Goal: Information Seeking & Learning: Check status

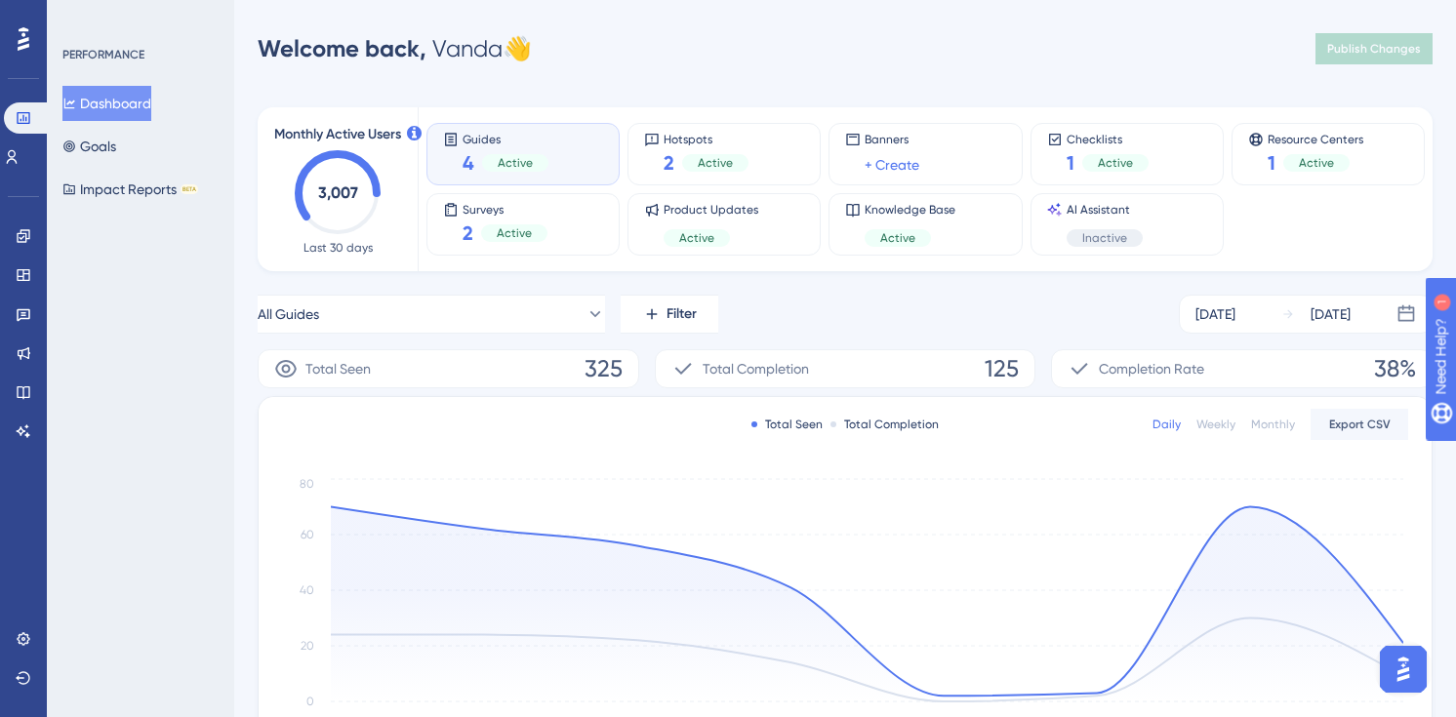
click at [603, 165] on div "Guides 4 Active" at bounding box center [522, 154] width 193 height 62
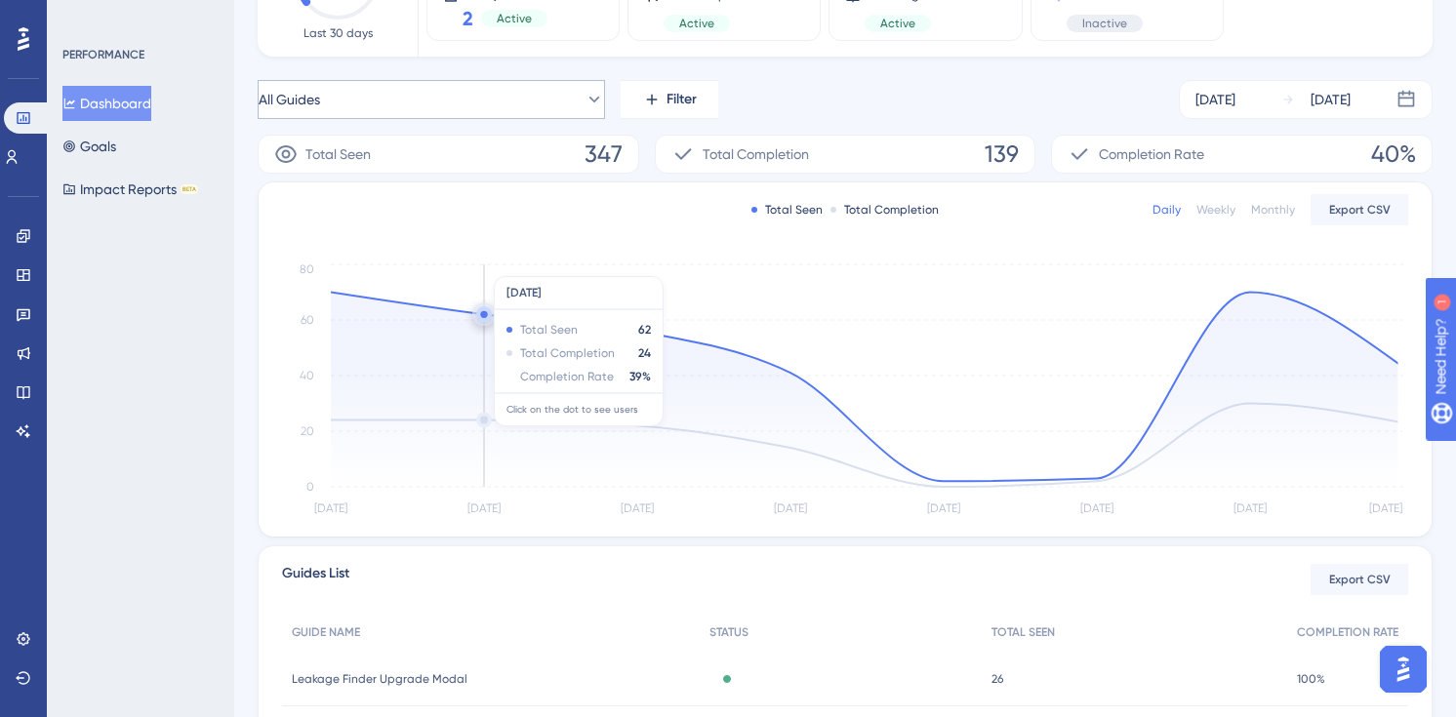
scroll to position [472, 0]
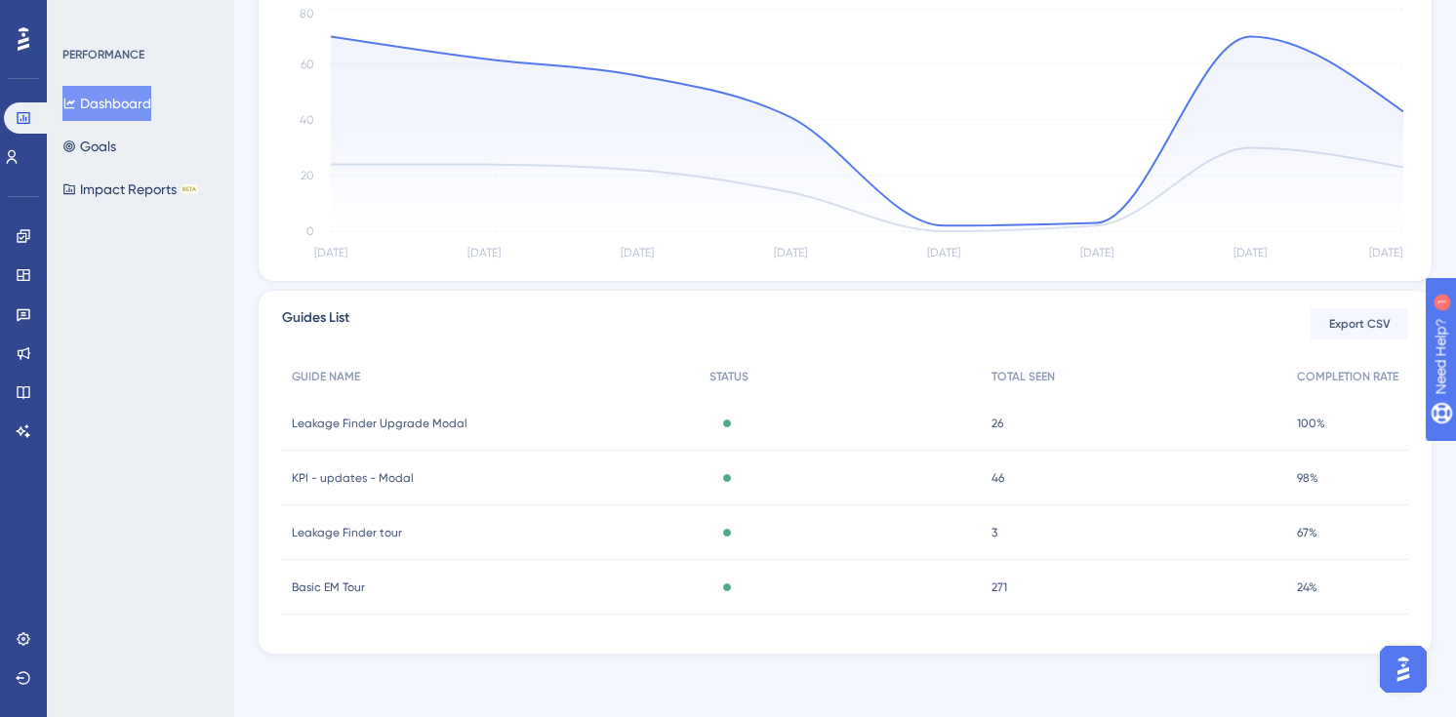
click at [332, 589] on span "Basic EM Tour" at bounding box center [328, 588] width 73 height 16
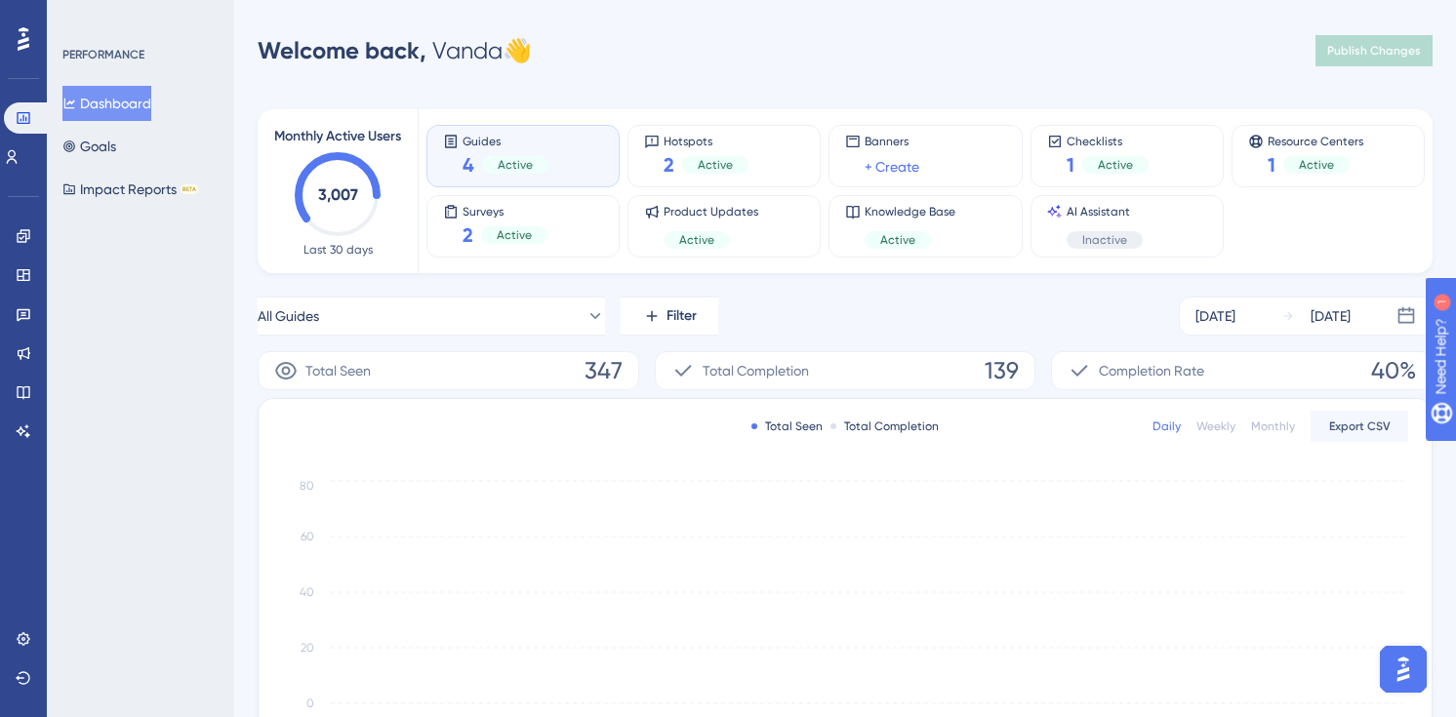
scroll to position [472, 0]
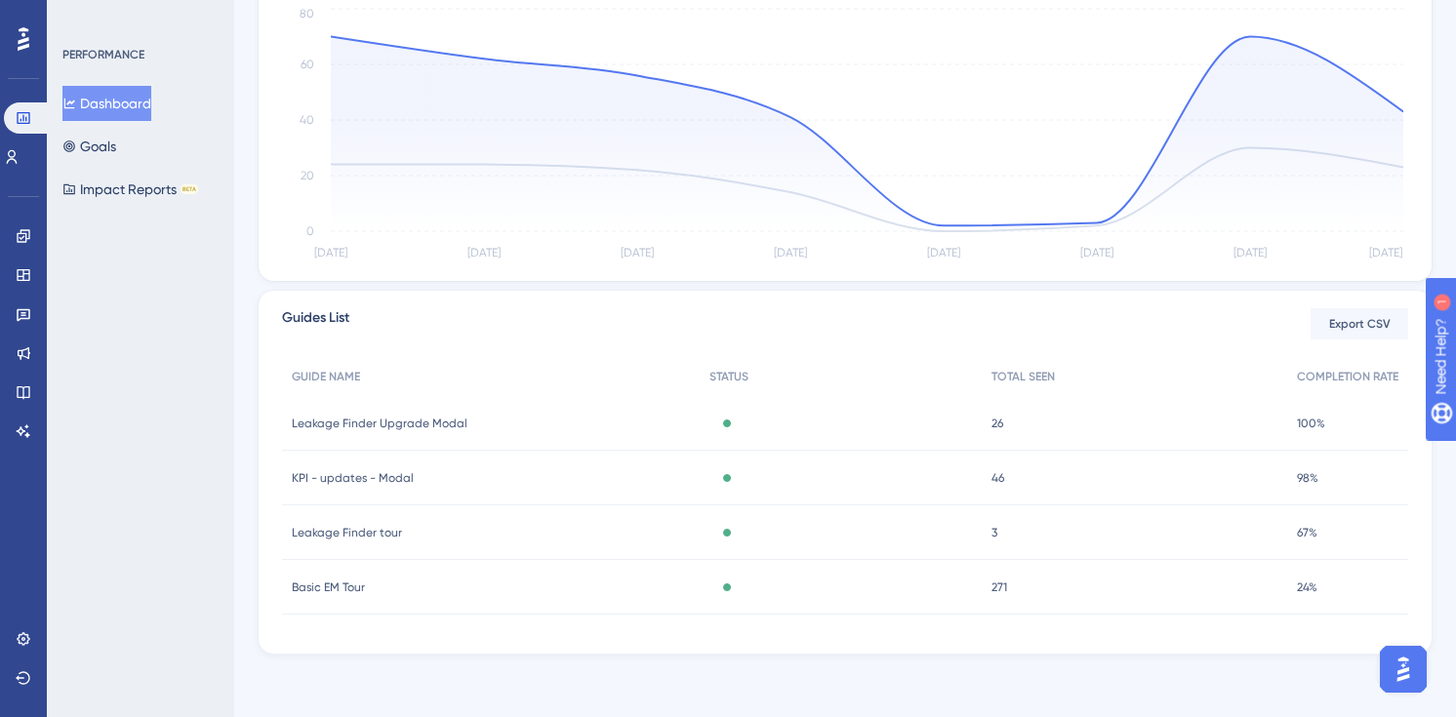
click at [985, 481] on div "46 46" at bounding box center [1134, 478] width 305 height 55
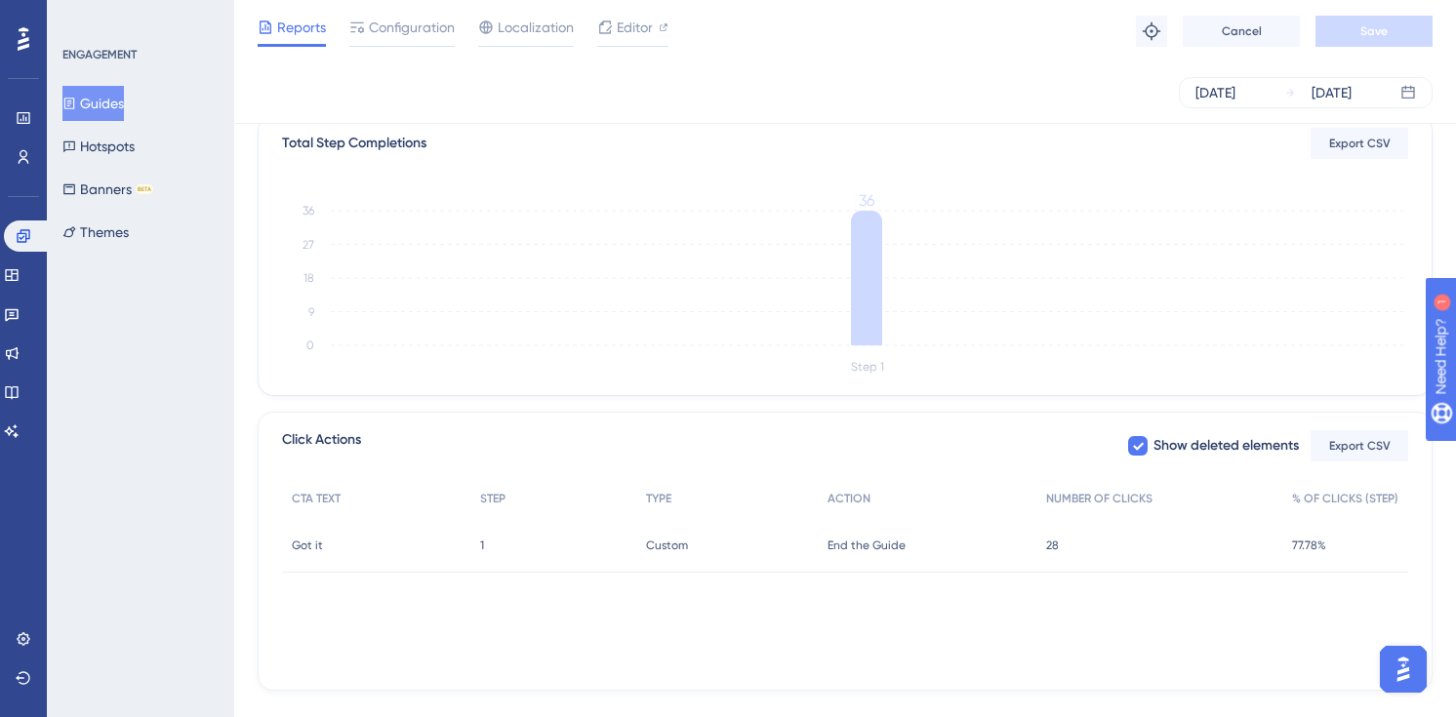
scroll to position [519, 0]
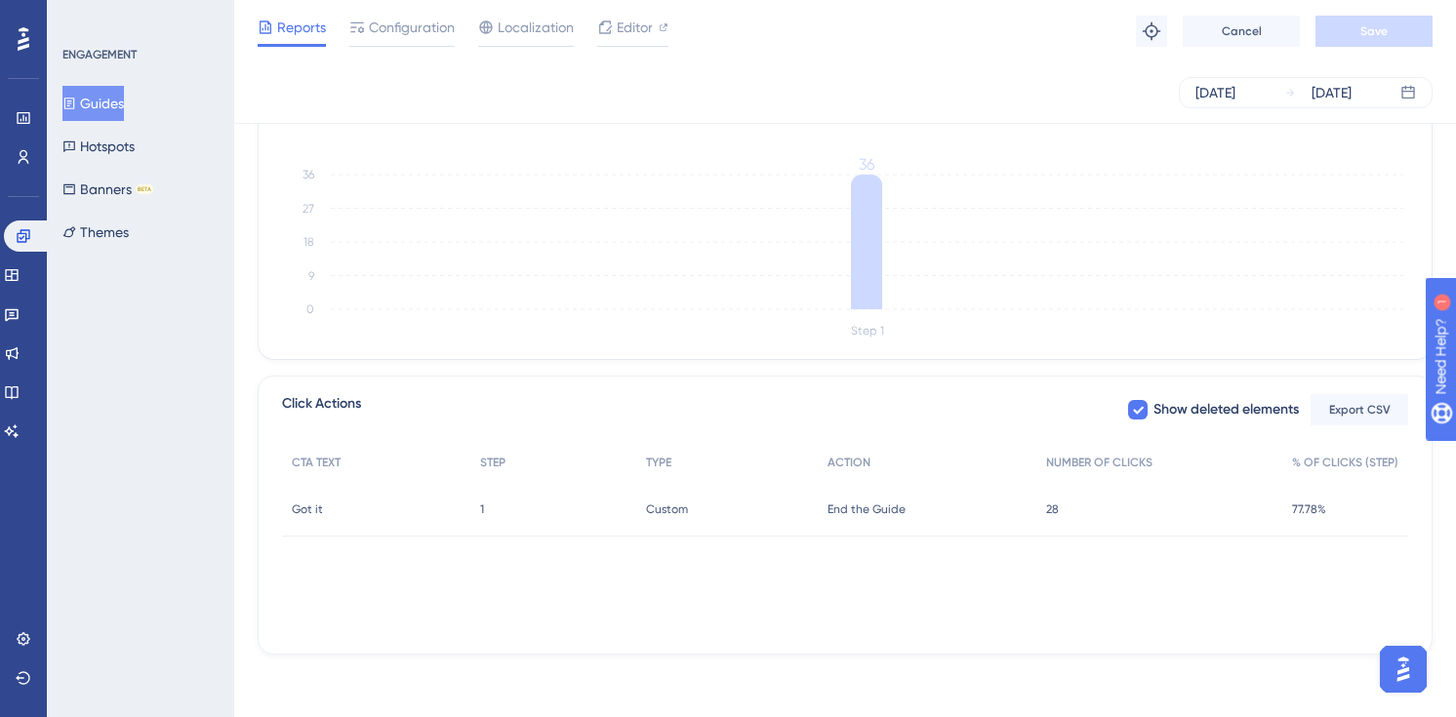
click at [1059, 509] on span "28" at bounding box center [1052, 510] width 13 height 16
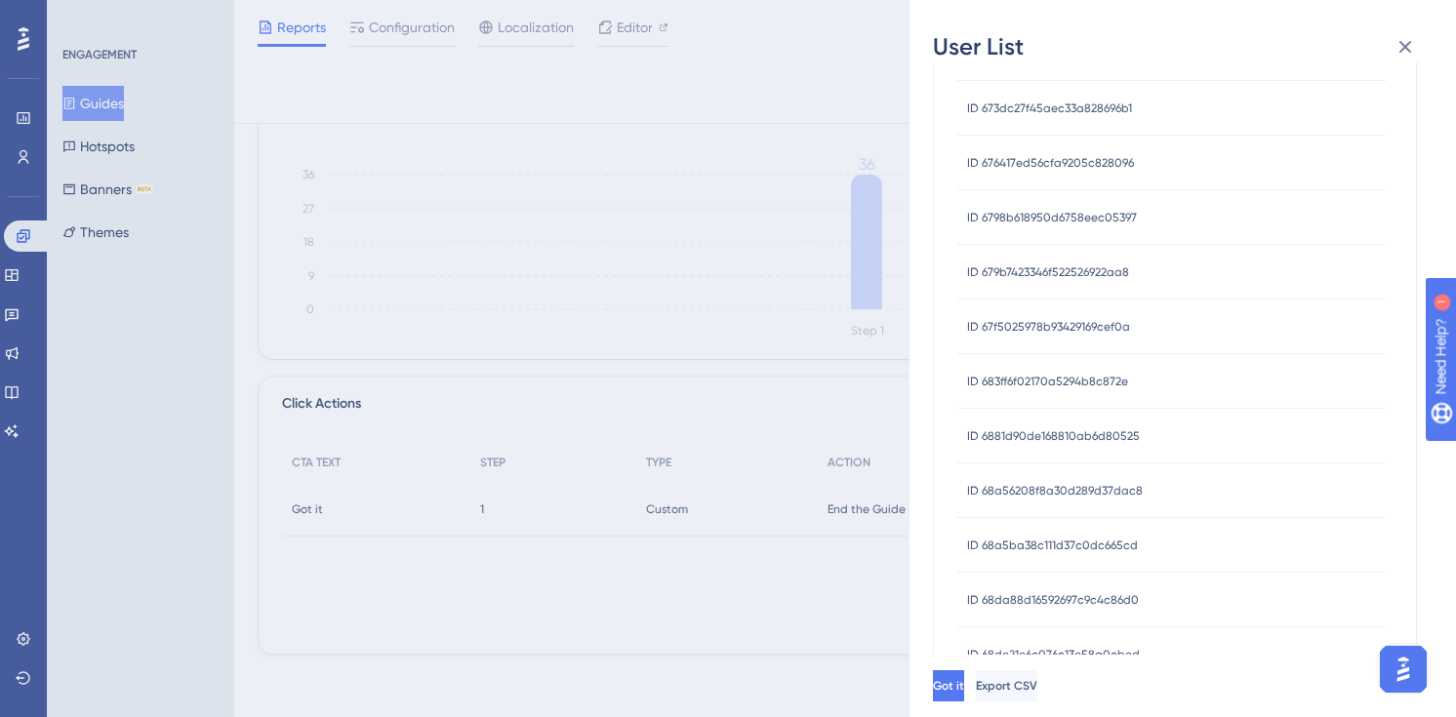
scroll to position [729, 0]
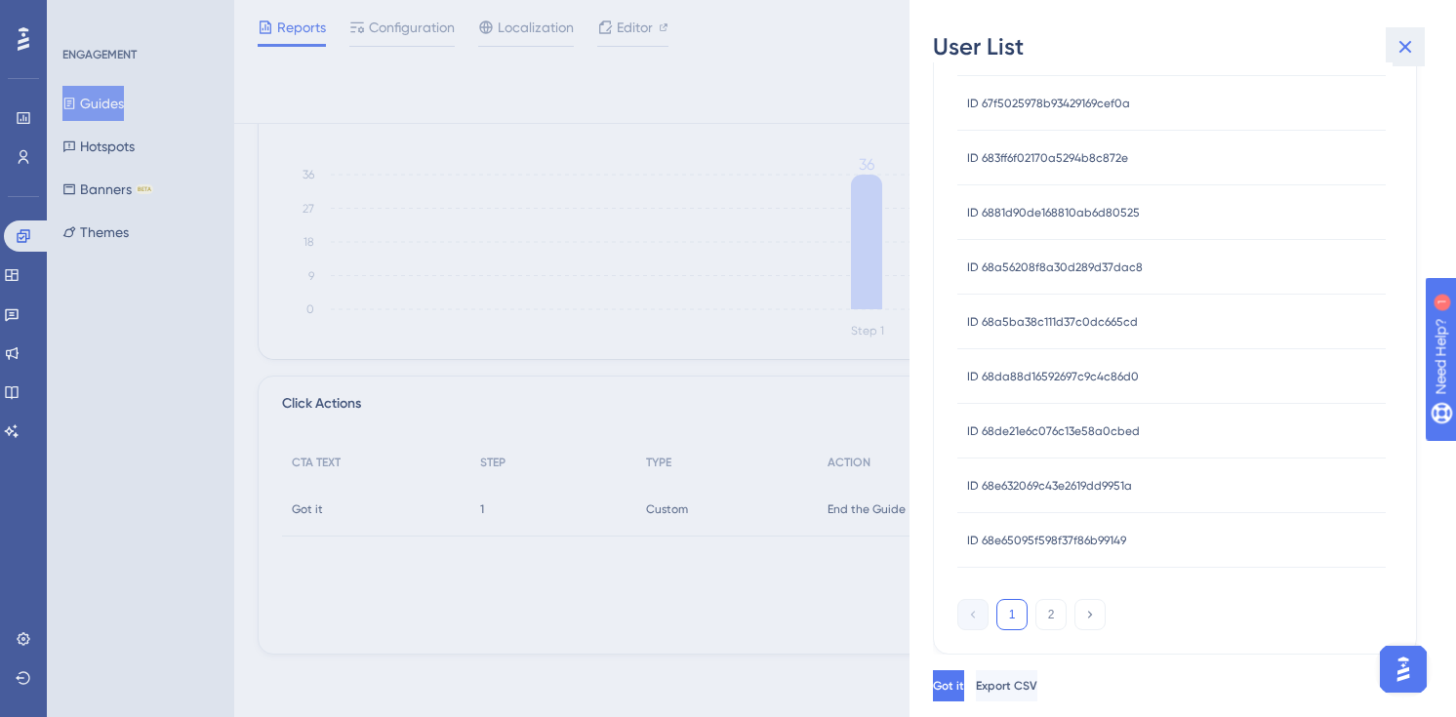
click at [1399, 45] on icon at bounding box center [1404, 46] width 23 height 23
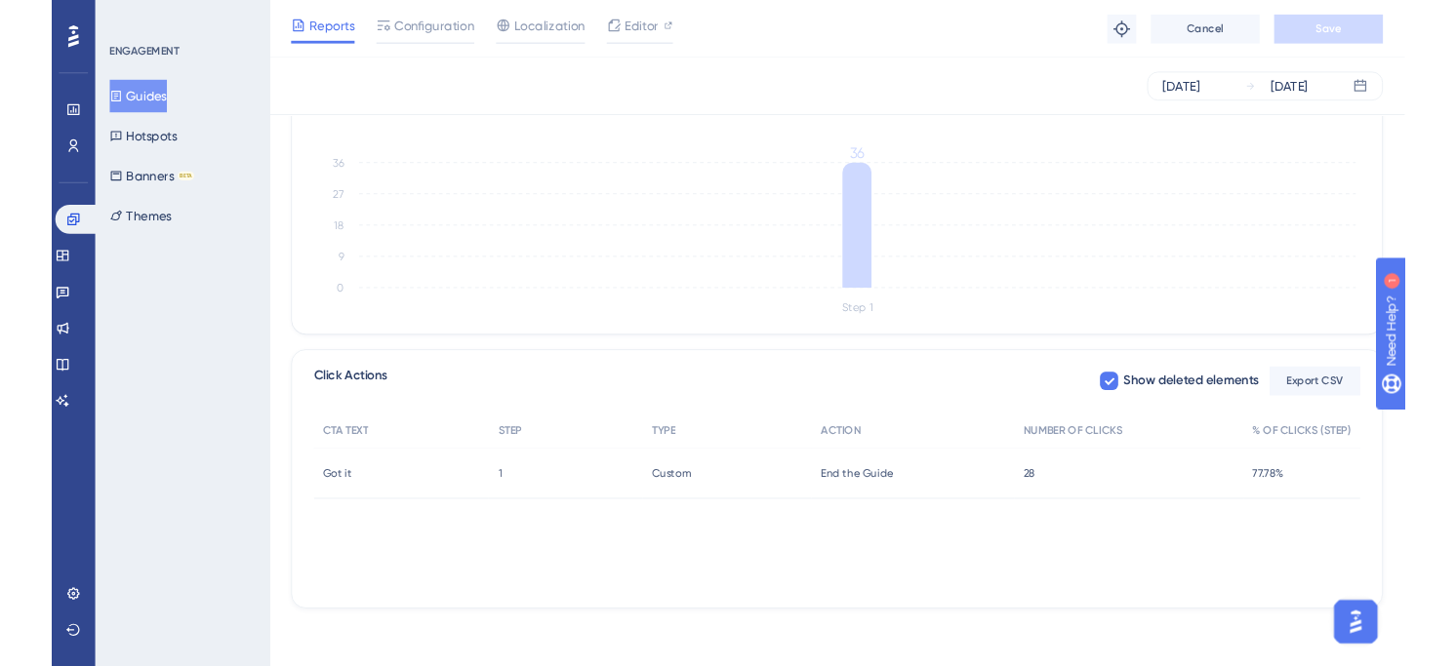
scroll to position [0, 0]
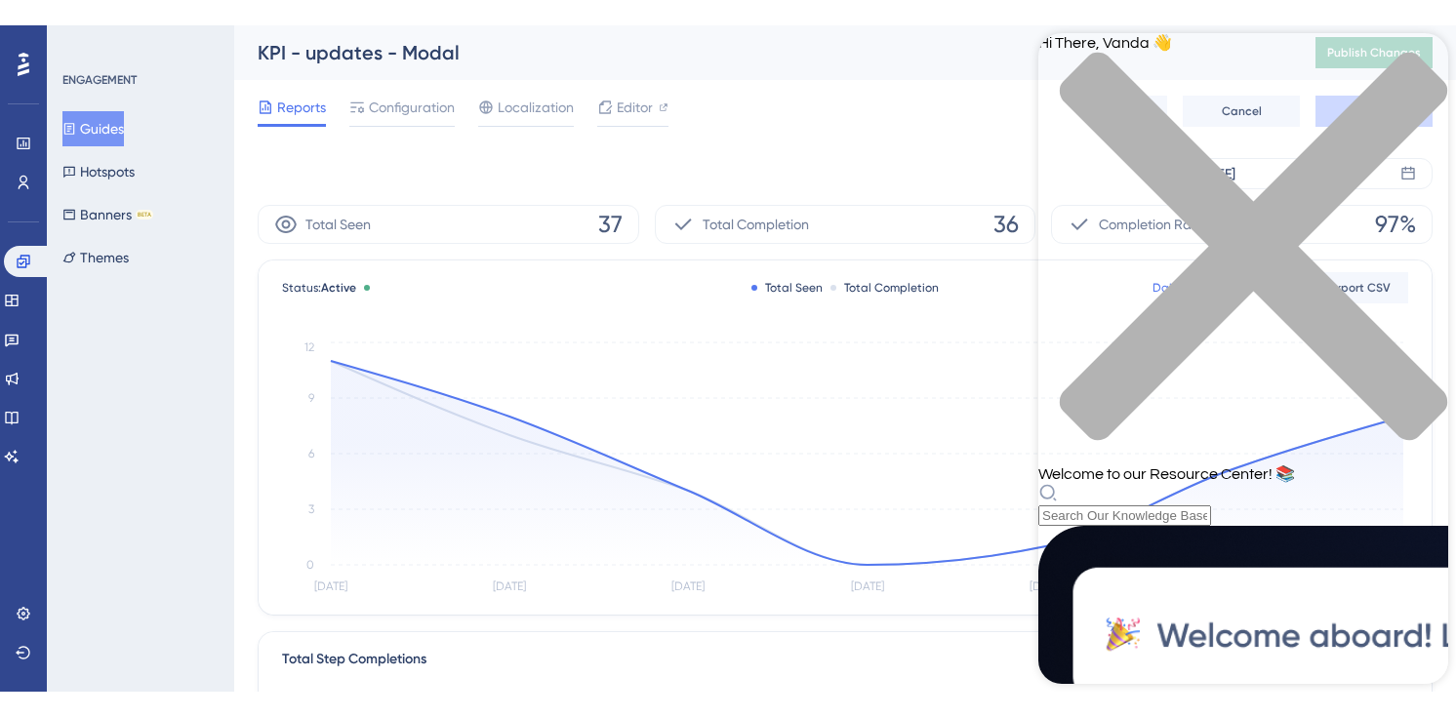
scroll to position [505, 0]
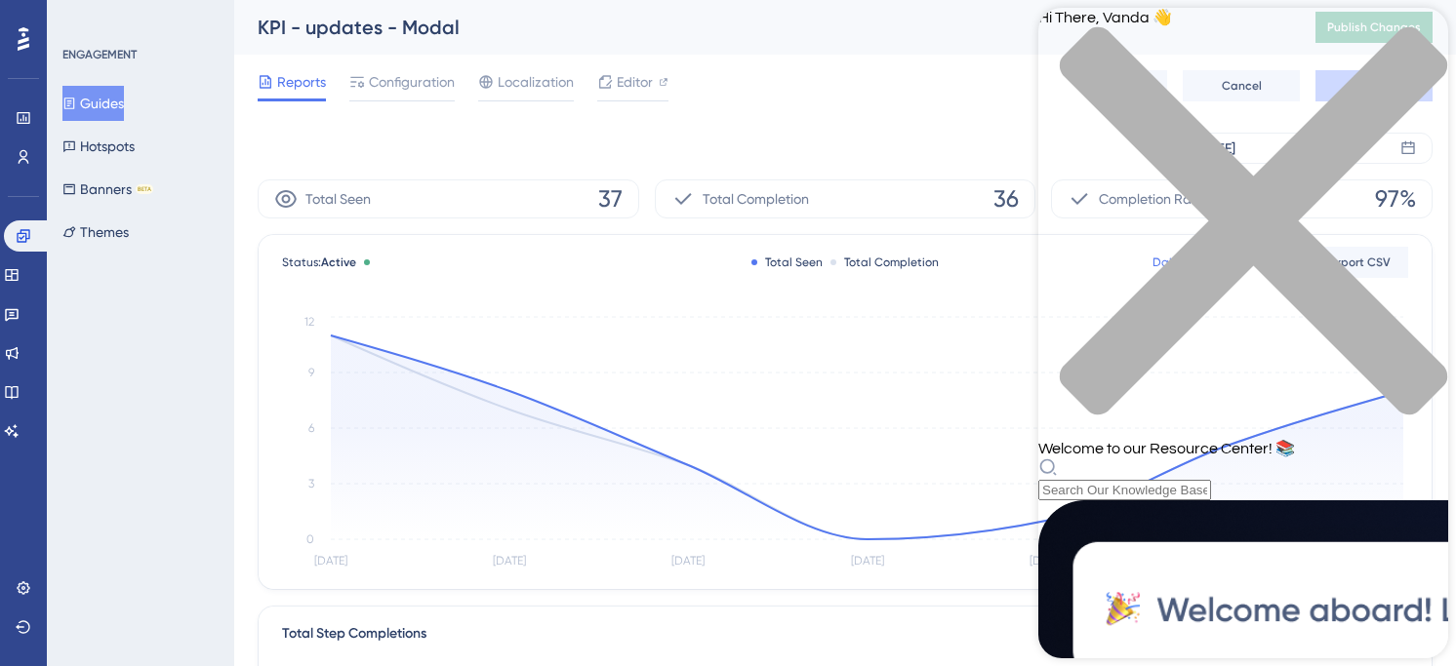
click at [1418, 43] on icon "close resource center" at bounding box center [1243, 231] width 410 height 410
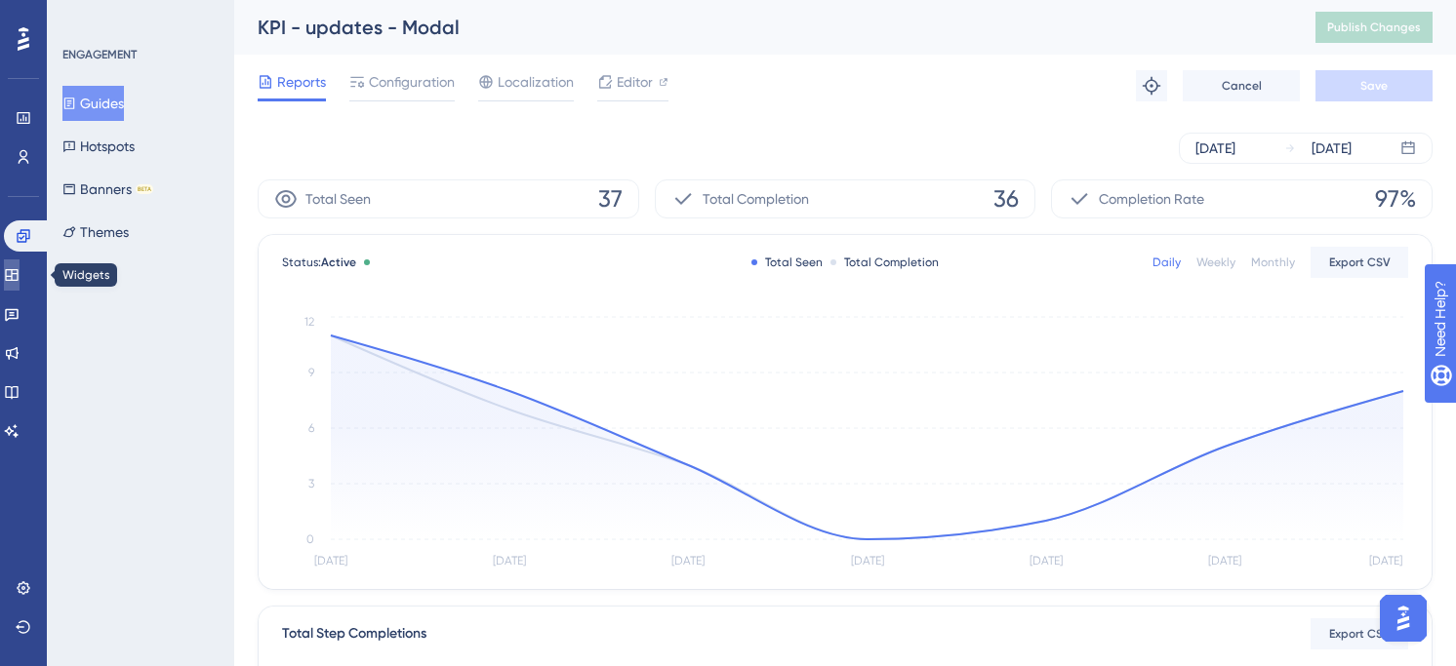
click at [18, 270] on icon at bounding box center [11, 275] width 13 height 12
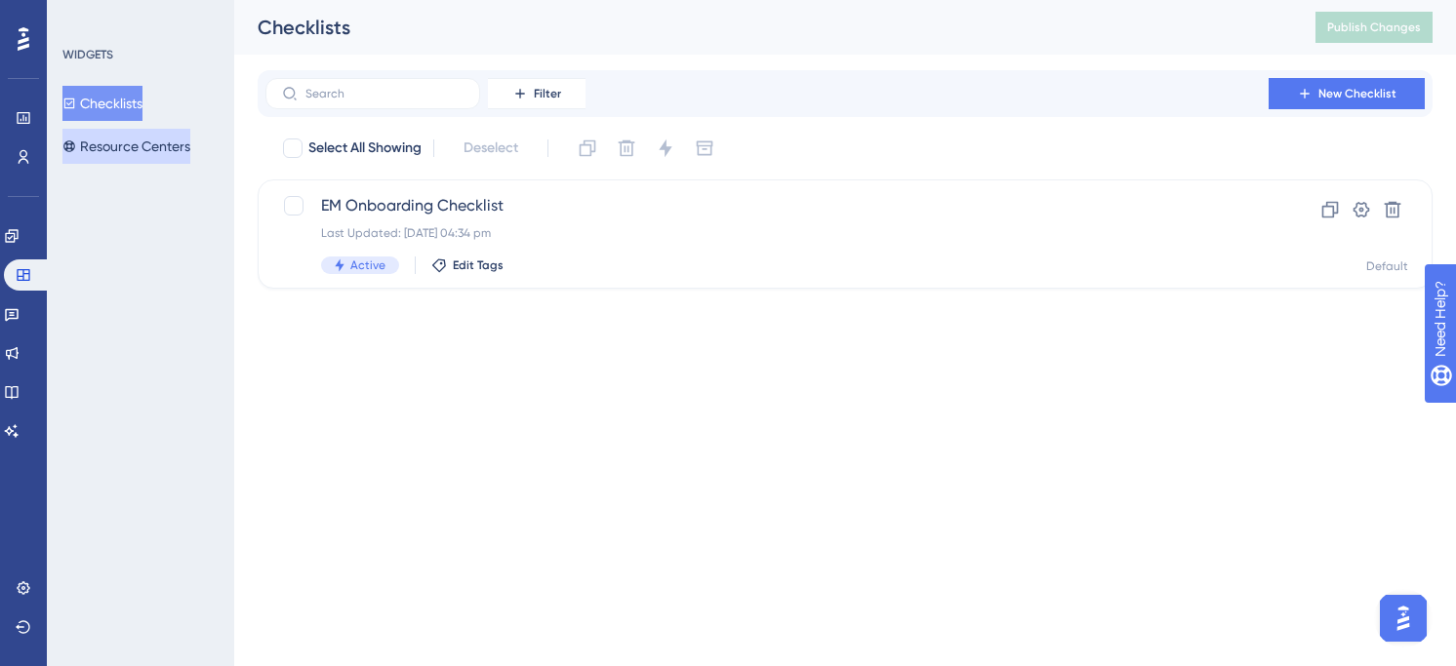
click at [156, 146] on button "Resource Centers" at bounding box center [126, 146] width 128 height 35
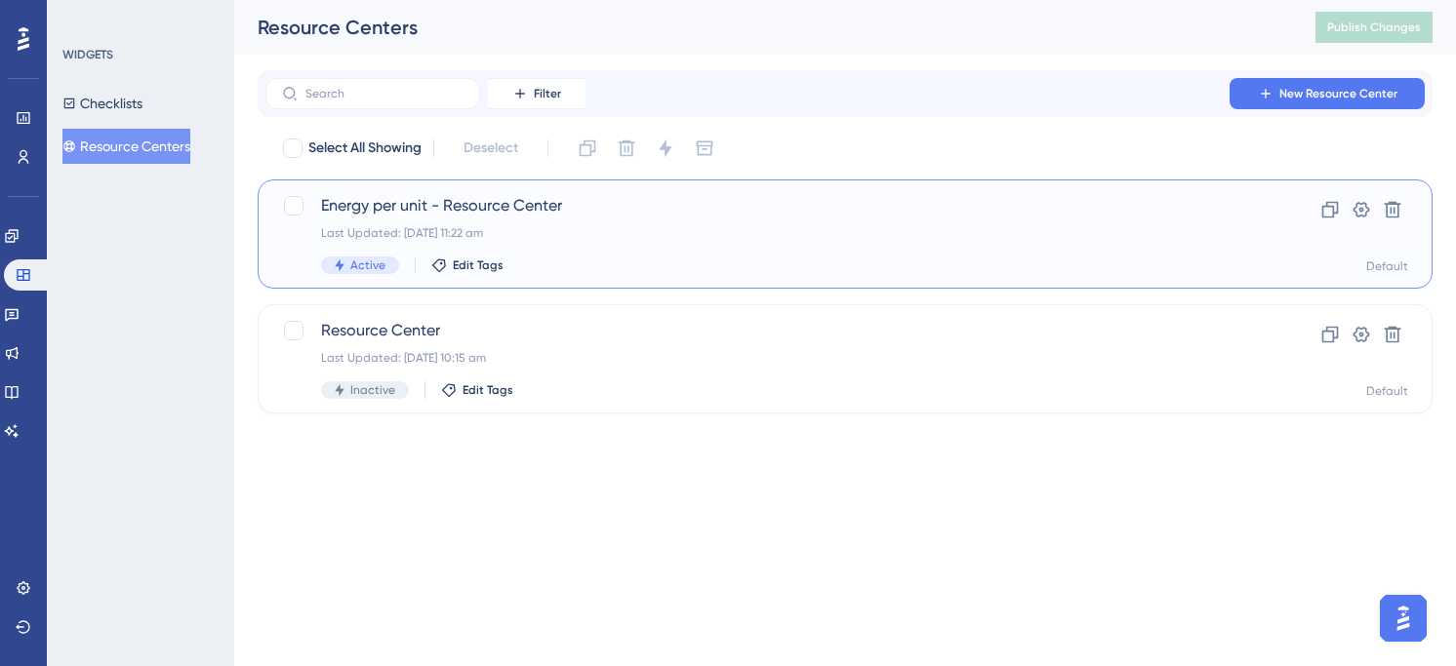
click at [666, 237] on div "Last Updated: [DATE] 11:22 am" at bounding box center [767, 233] width 892 height 16
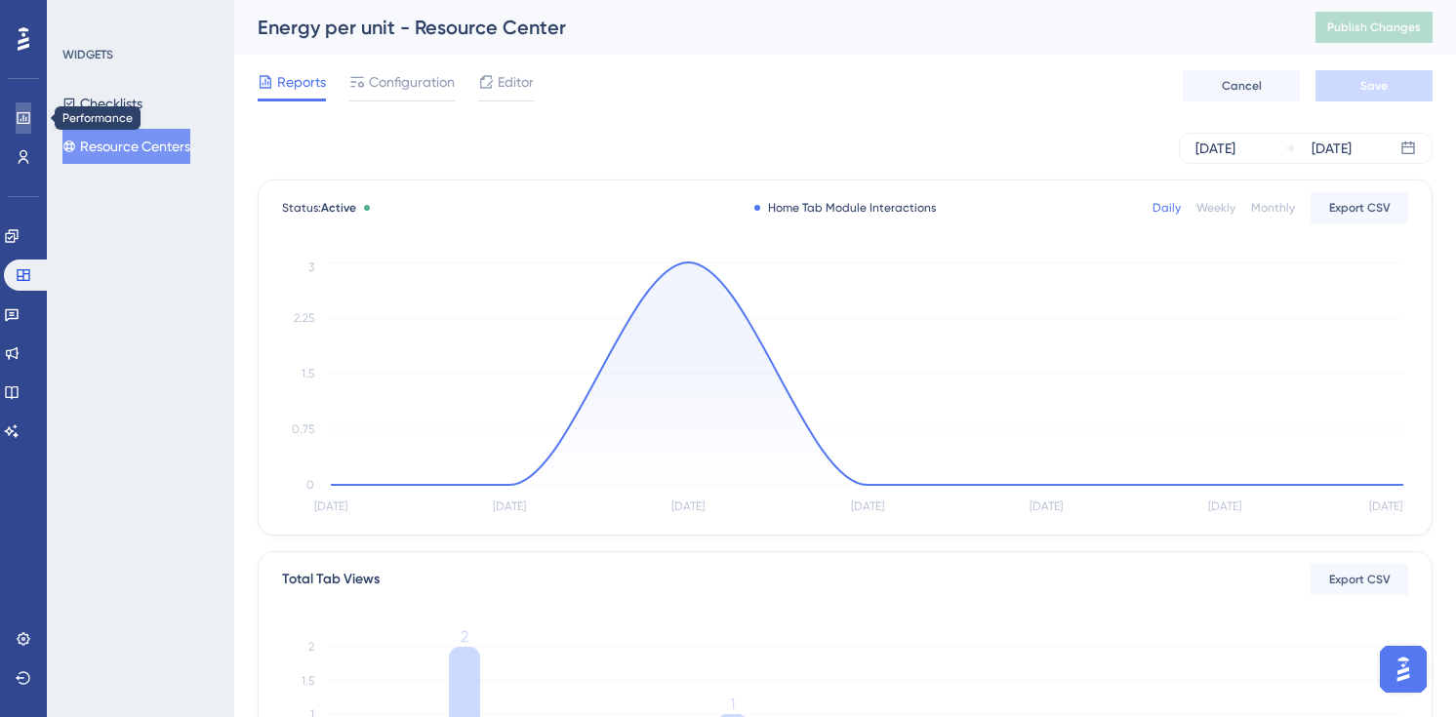
click at [31, 117] on link at bounding box center [24, 117] width 16 height 31
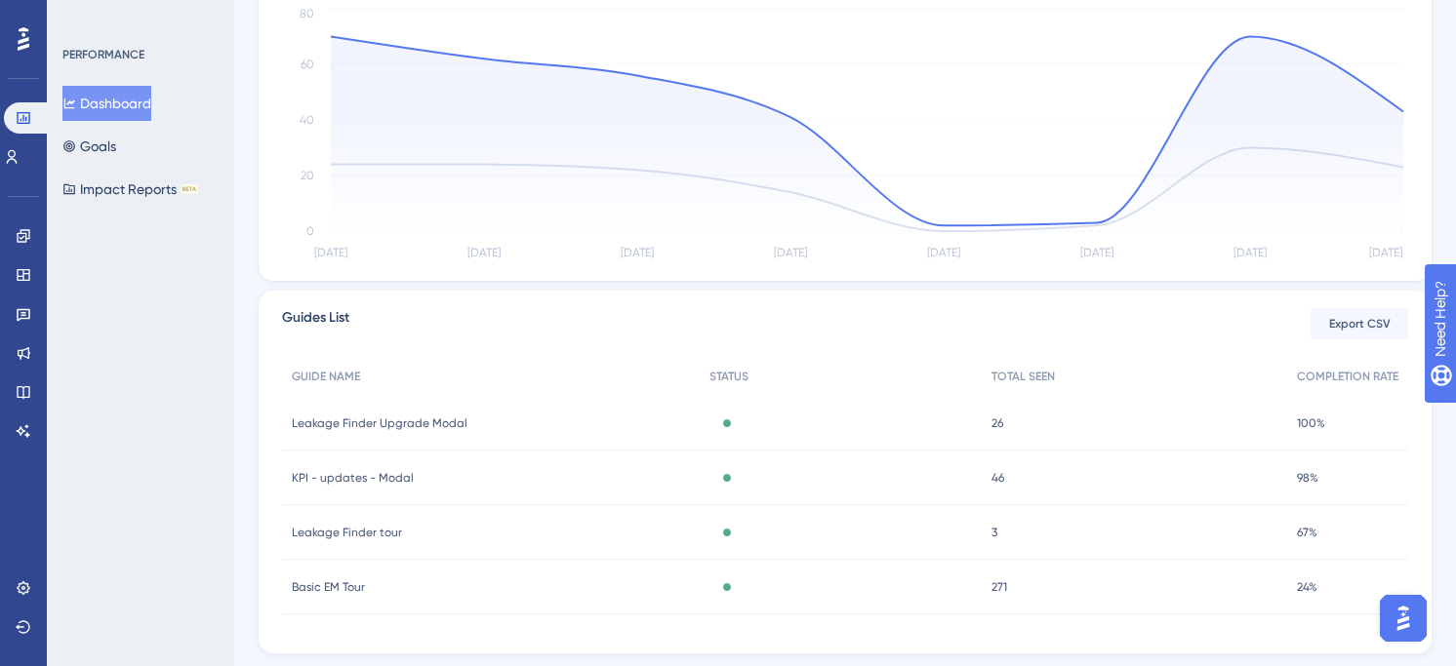
scroll to position [522, 0]
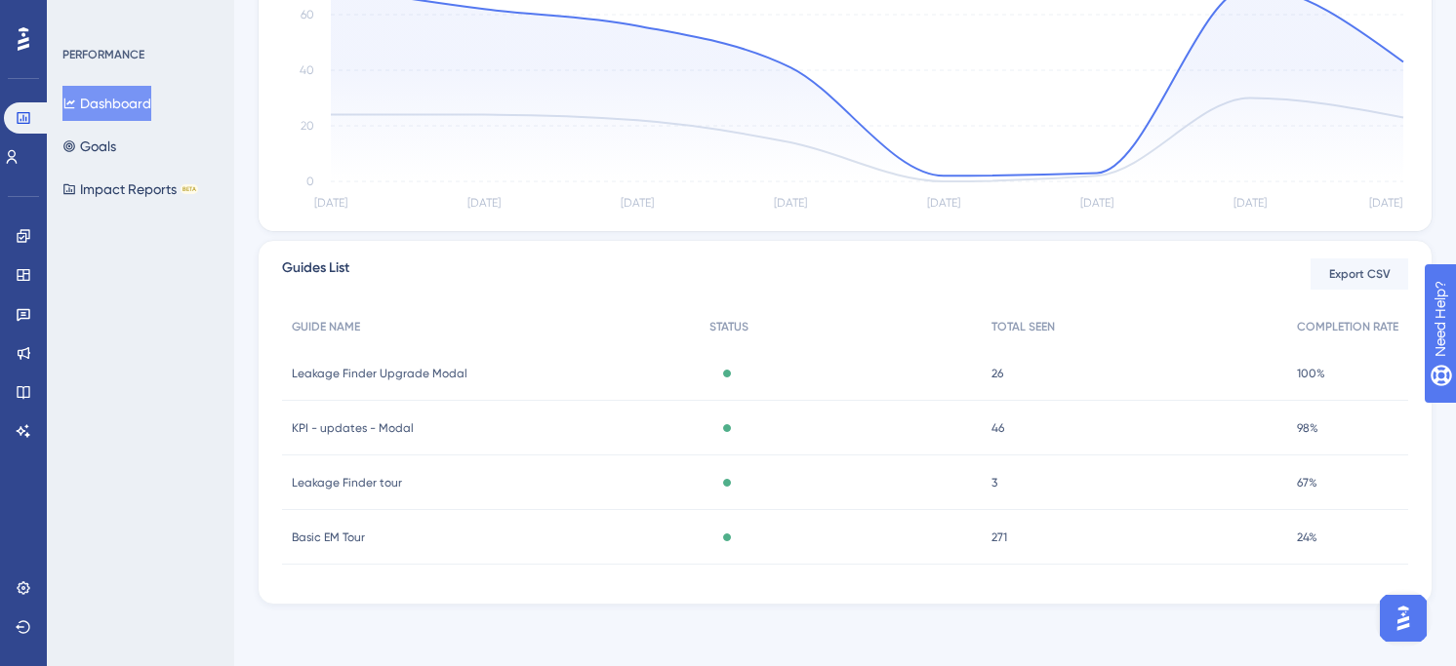
click at [1231, 373] on div "26 26" at bounding box center [1134, 373] width 305 height 55
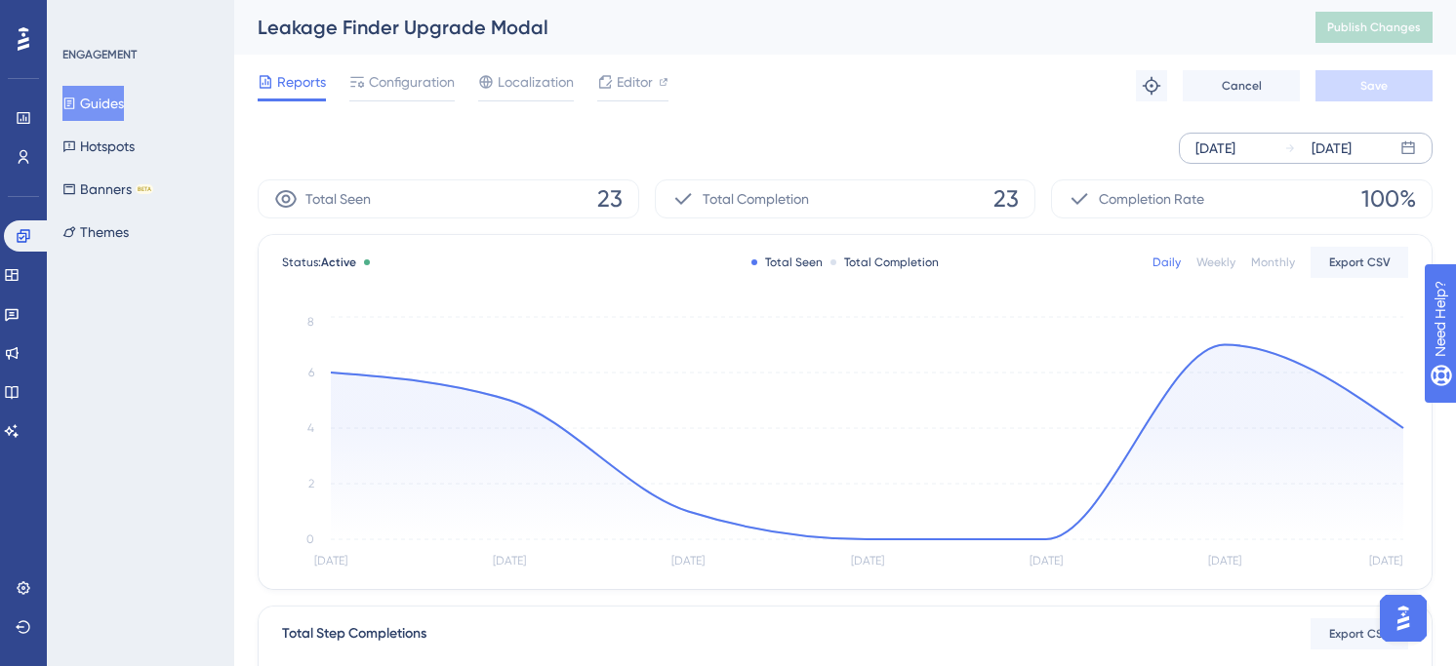
click at [1402, 152] on icon at bounding box center [1407, 147] width 13 height 13
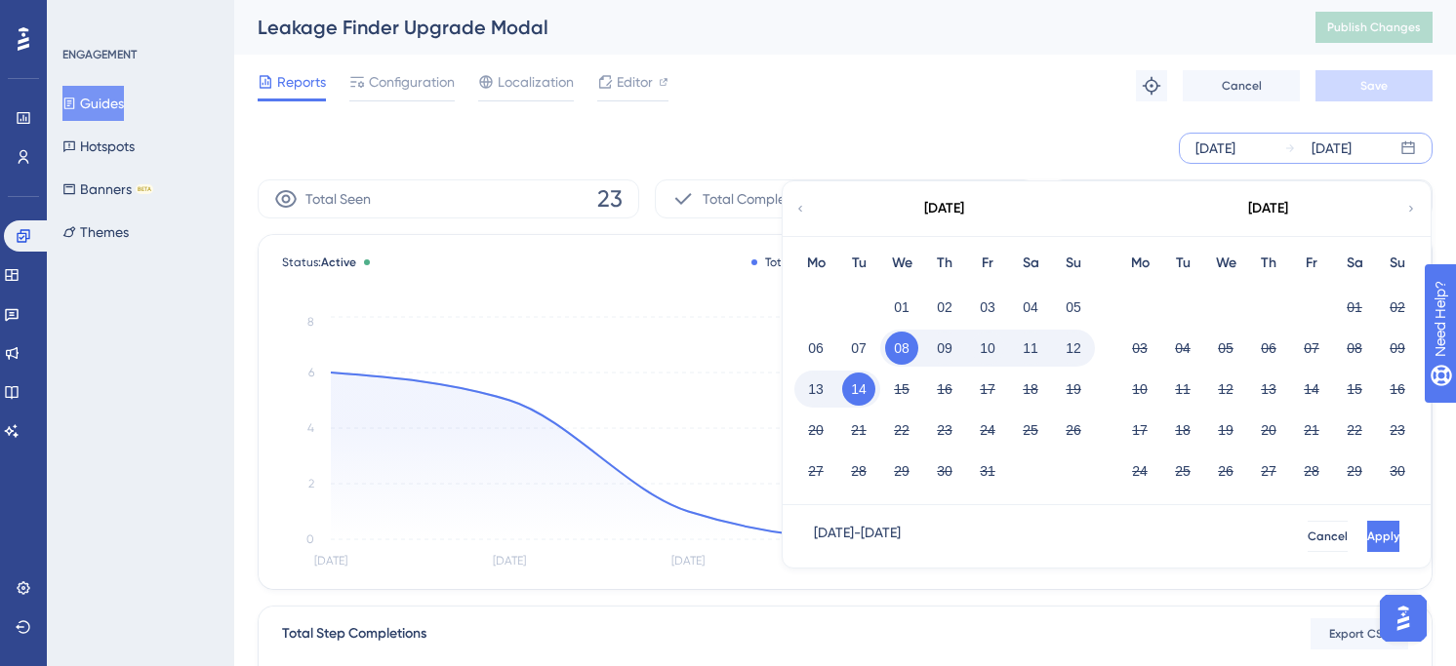
click at [905, 347] on button "08" at bounding box center [901, 348] width 33 height 33
click at [797, 208] on icon at bounding box center [800, 209] width 12 height 18
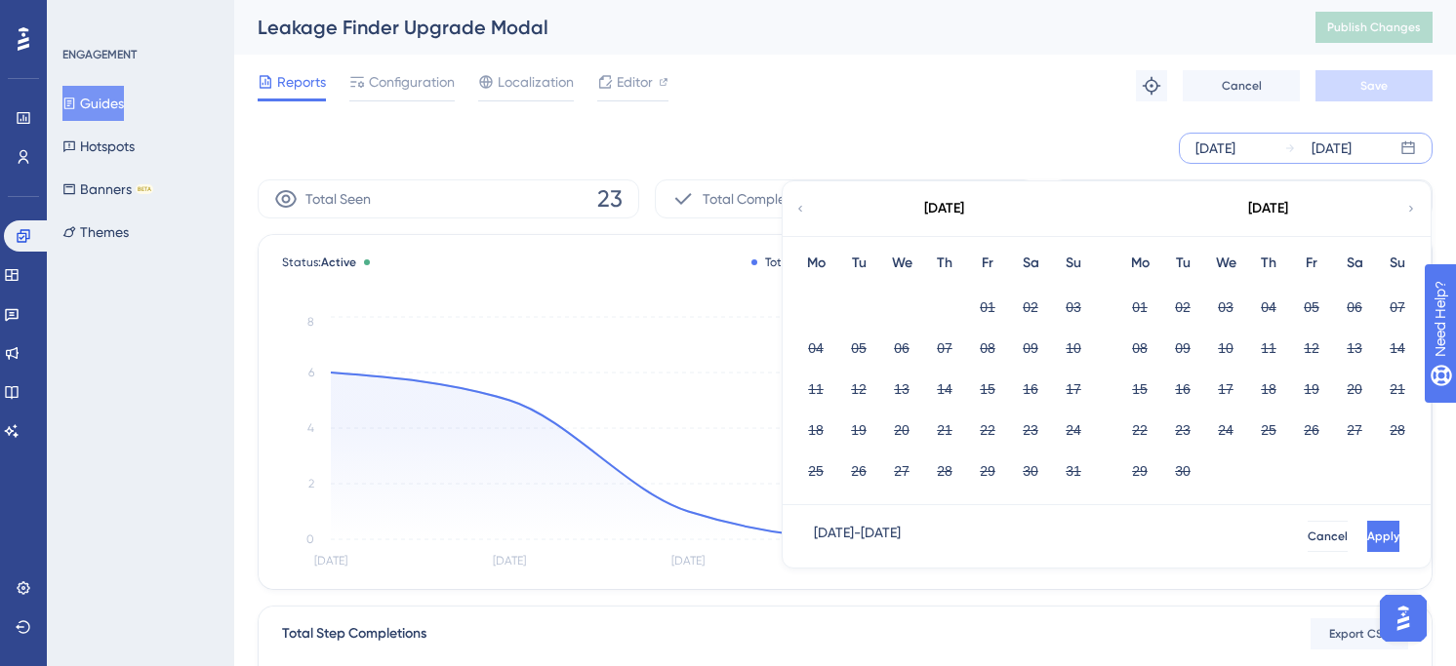
click at [803, 214] on icon at bounding box center [800, 209] width 12 height 18
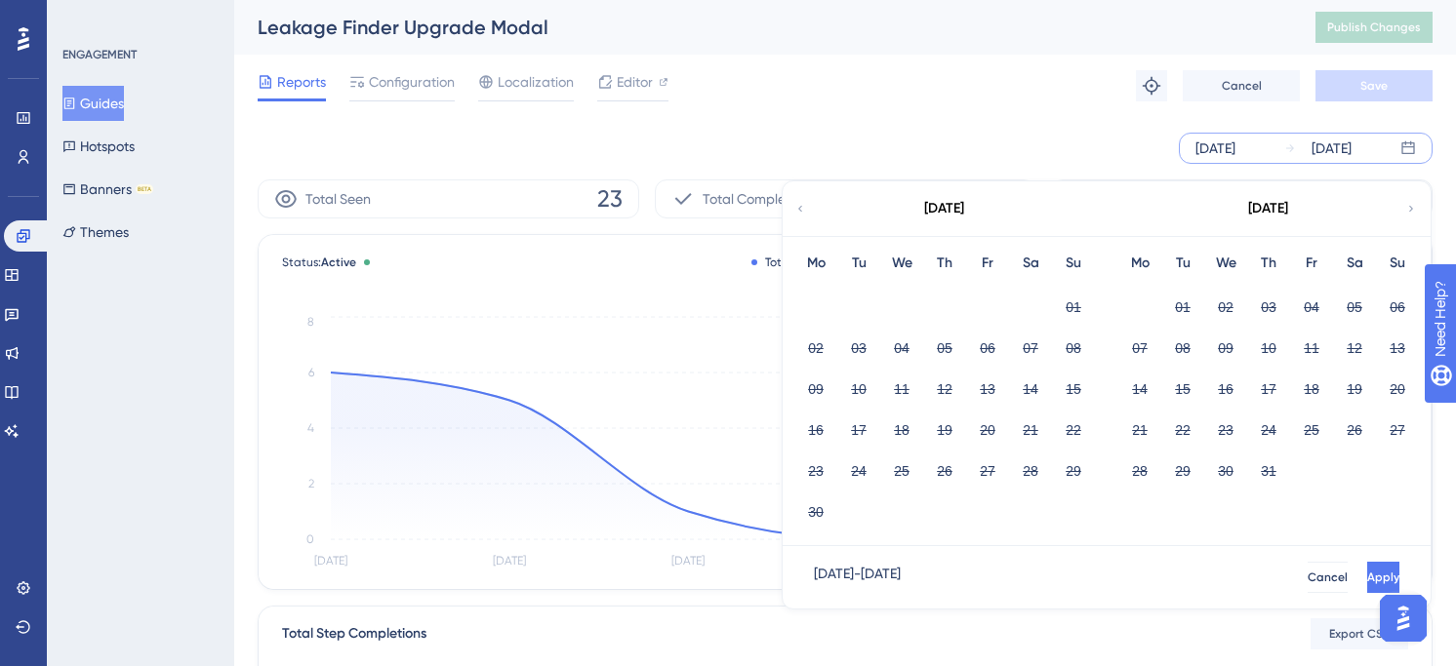
click at [1224, 146] on div "[DATE]" at bounding box center [1215, 148] width 40 height 23
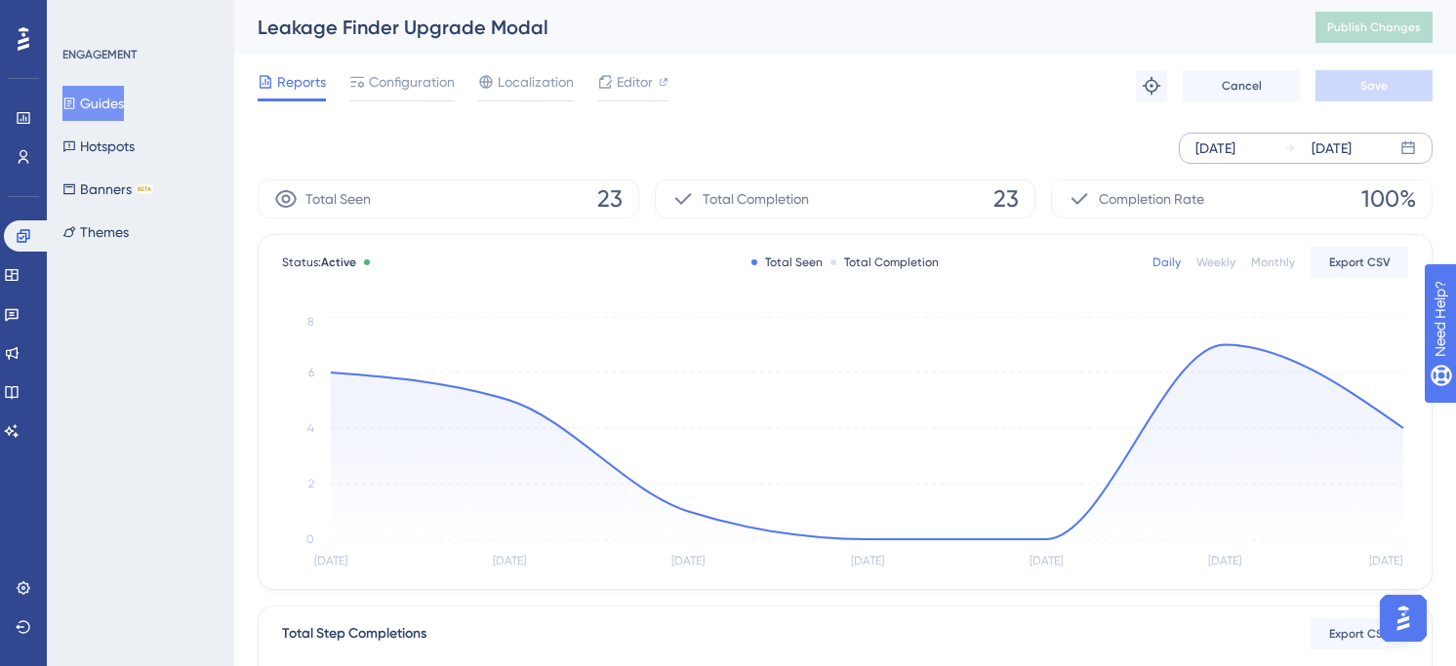
click at [1224, 146] on div "[DATE]" at bounding box center [1215, 148] width 40 height 23
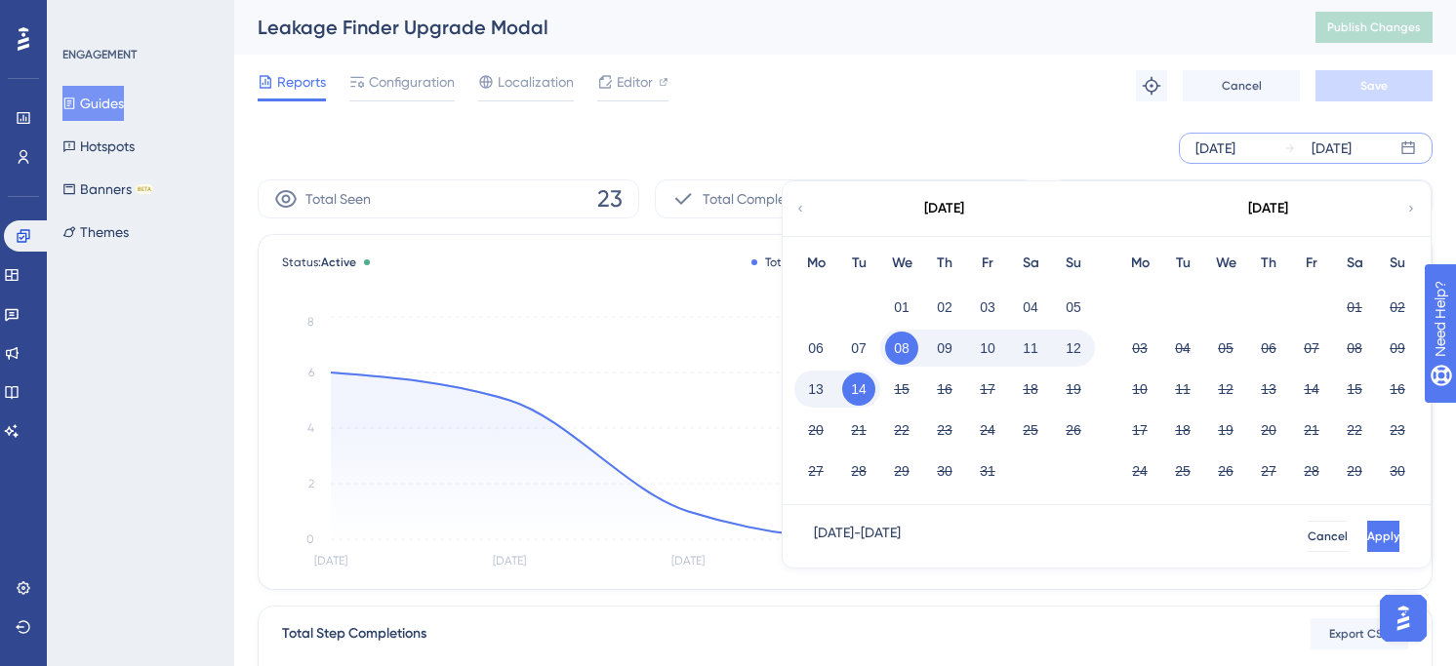
click at [801, 209] on icon at bounding box center [800, 209] width 12 height 18
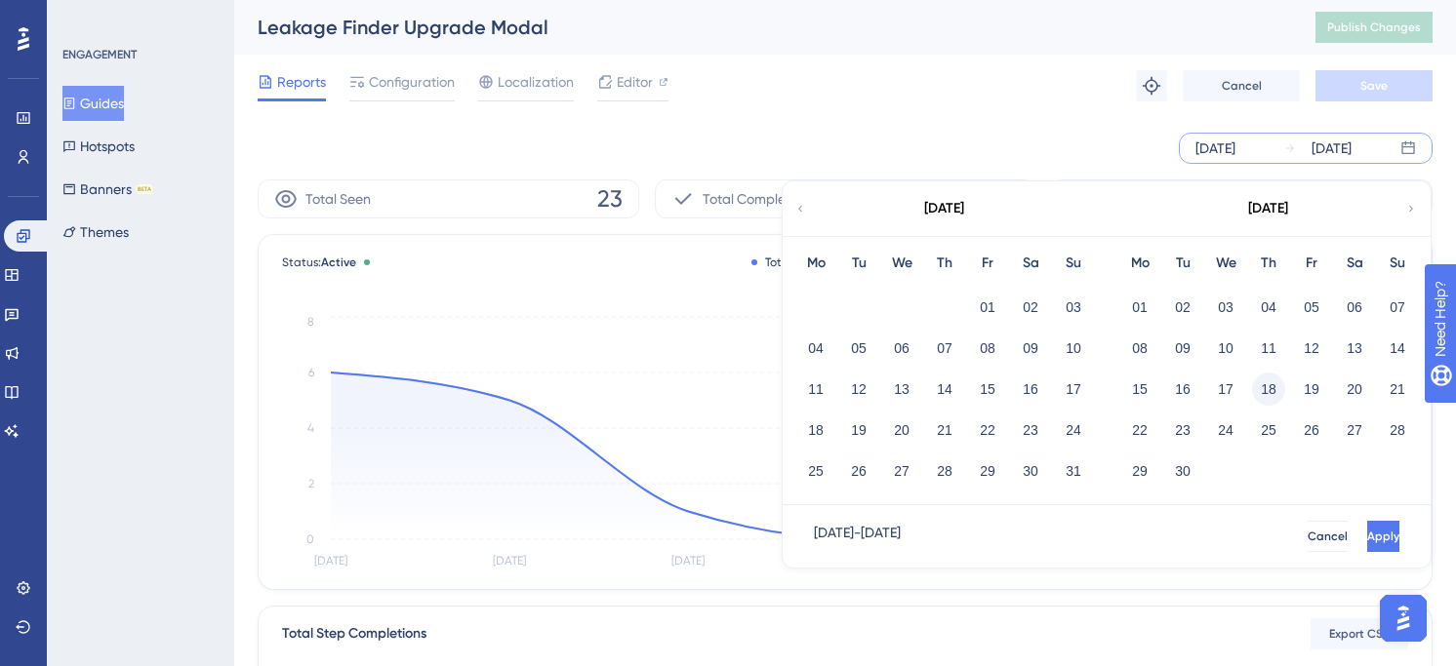
click at [1269, 384] on button "18" at bounding box center [1268, 389] width 33 height 33
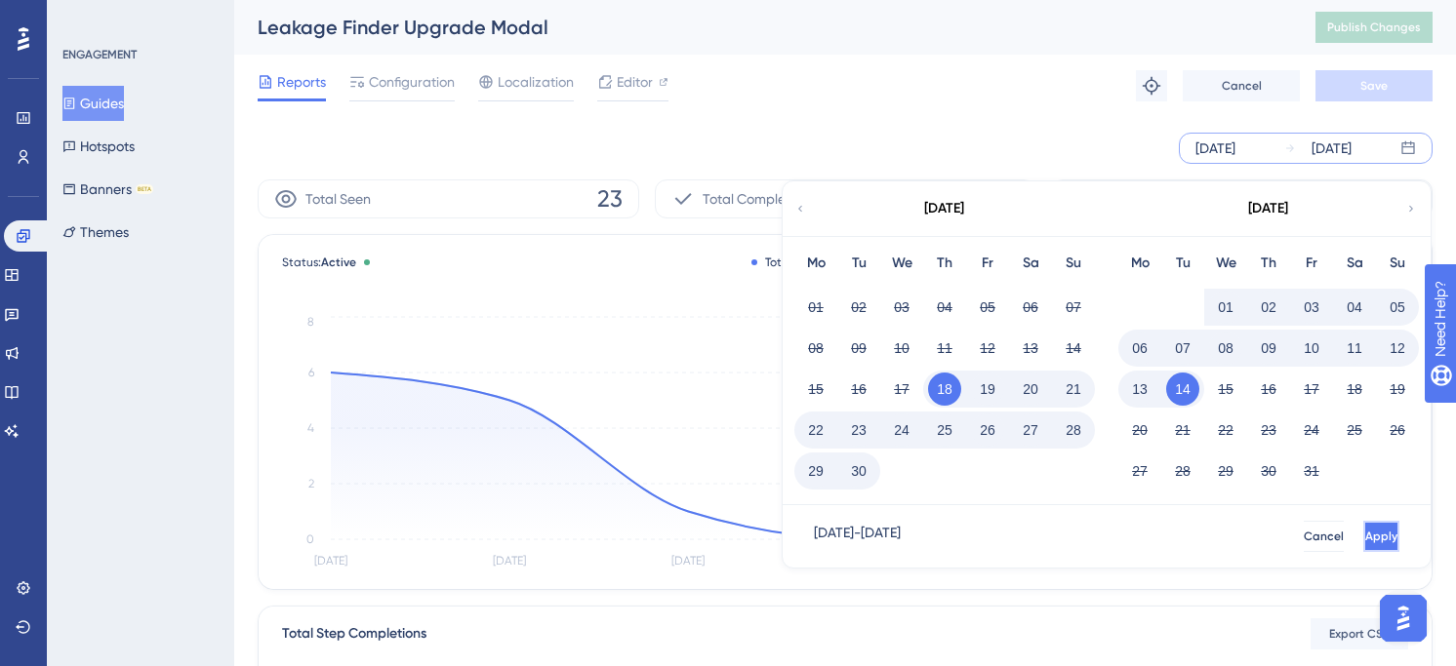
click at [1365, 542] on span "Apply" at bounding box center [1381, 537] width 32 height 16
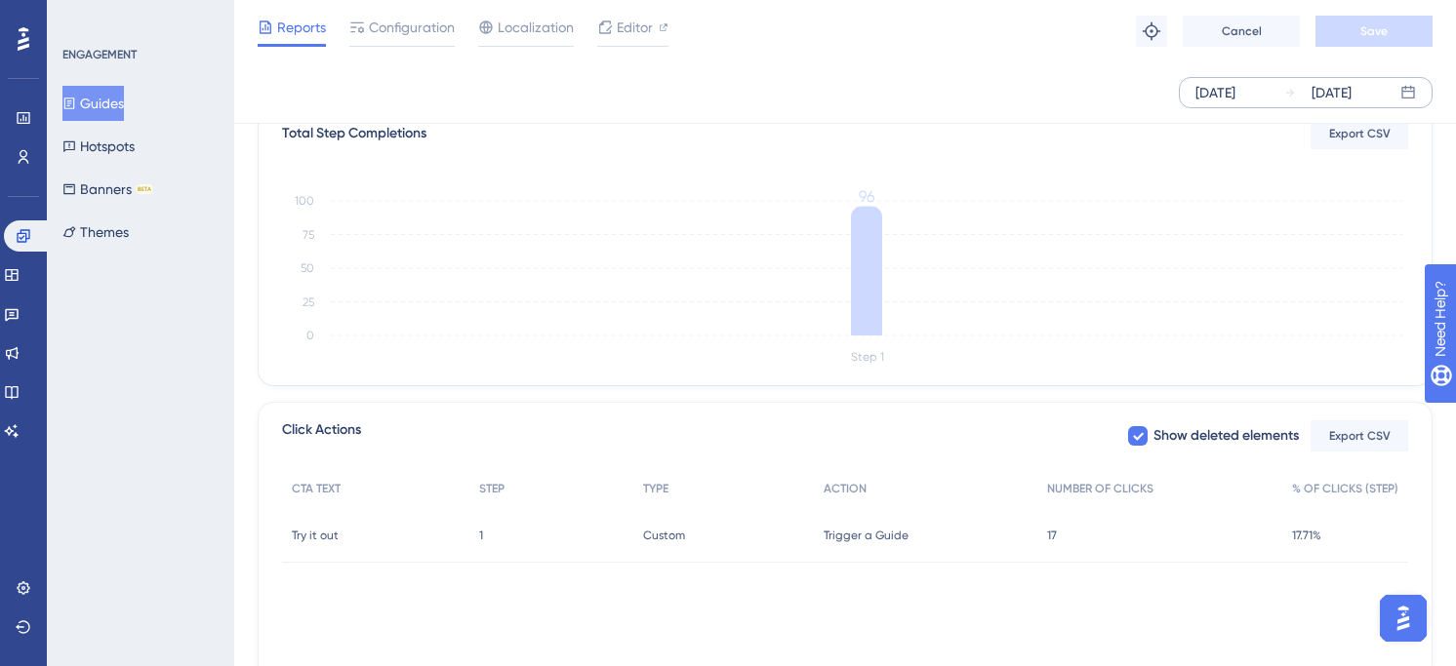
scroll to position [518, 0]
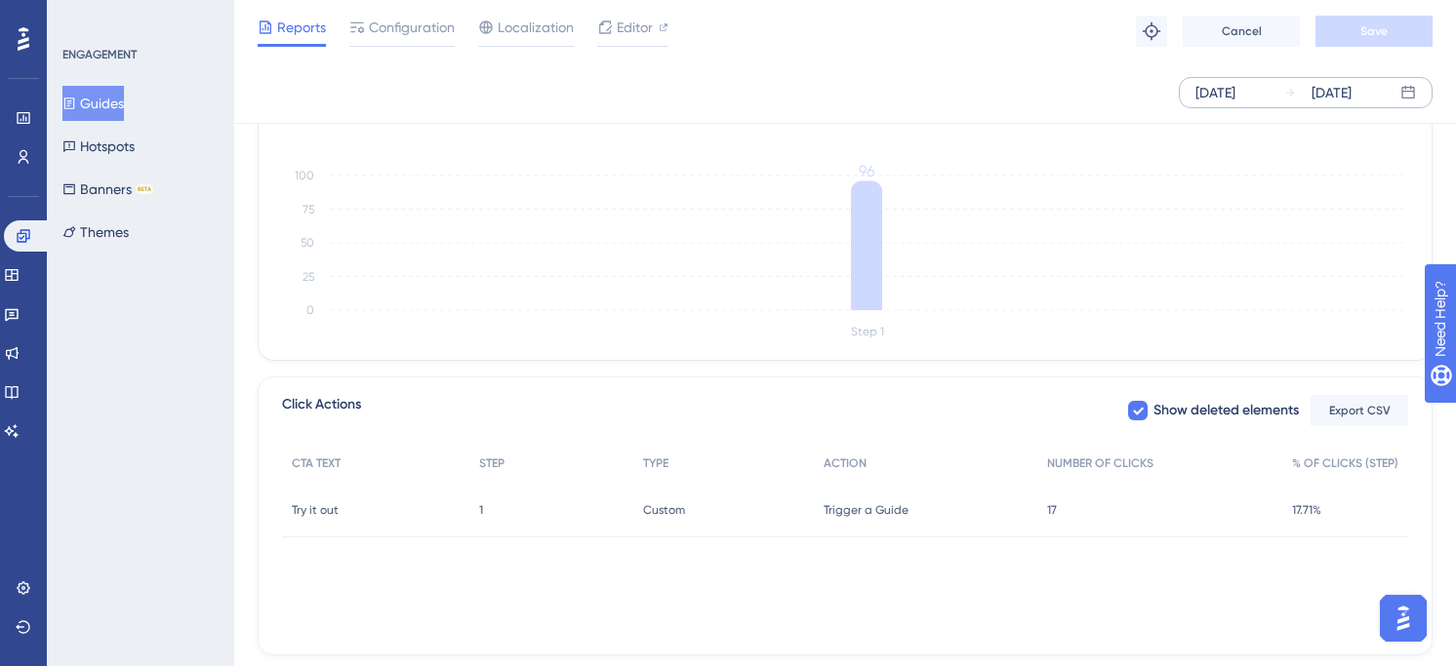
click at [1308, 510] on span "17.71%" at bounding box center [1306, 511] width 29 height 16
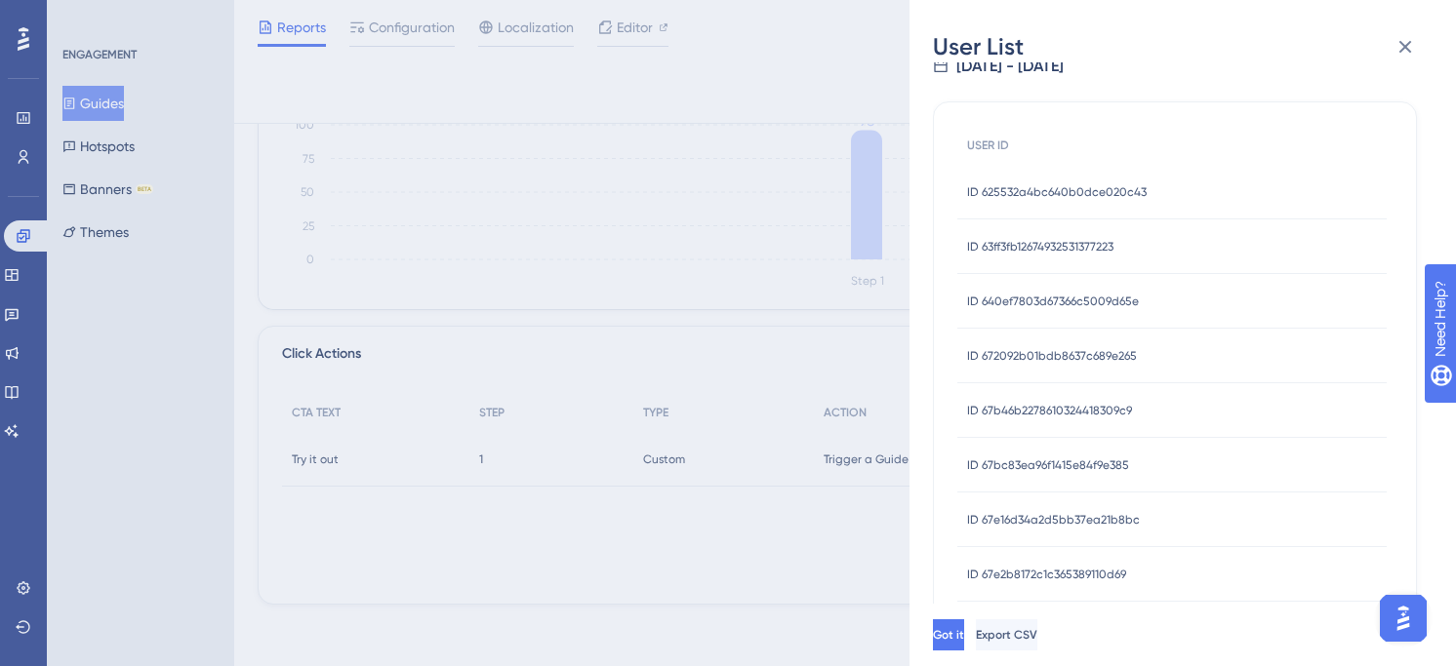
scroll to position [37, 0]
click at [1401, 46] on icon at bounding box center [1404, 46] width 23 height 23
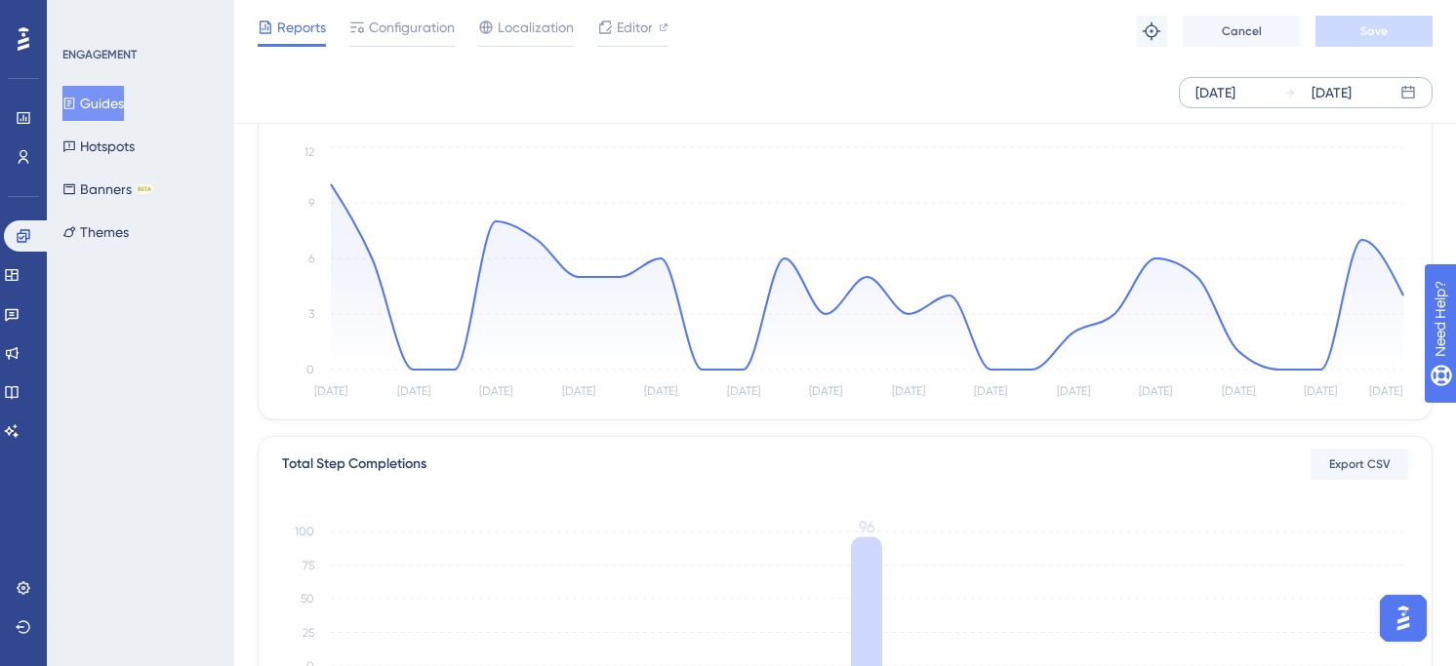
scroll to position [43, 0]
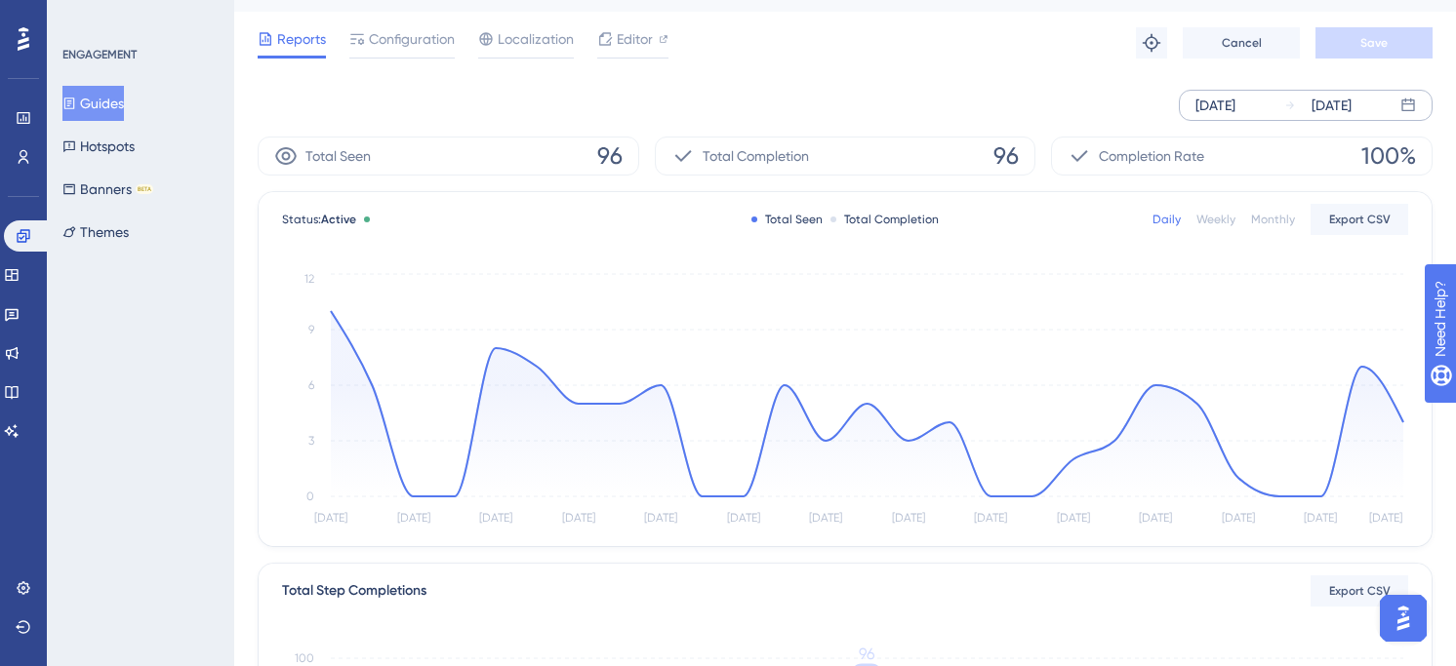
click at [603, 156] on span "96" at bounding box center [609, 156] width 25 height 31
click at [352, 147] on span "Total Seen" at bounding box center [337, 155] width 65 height 23
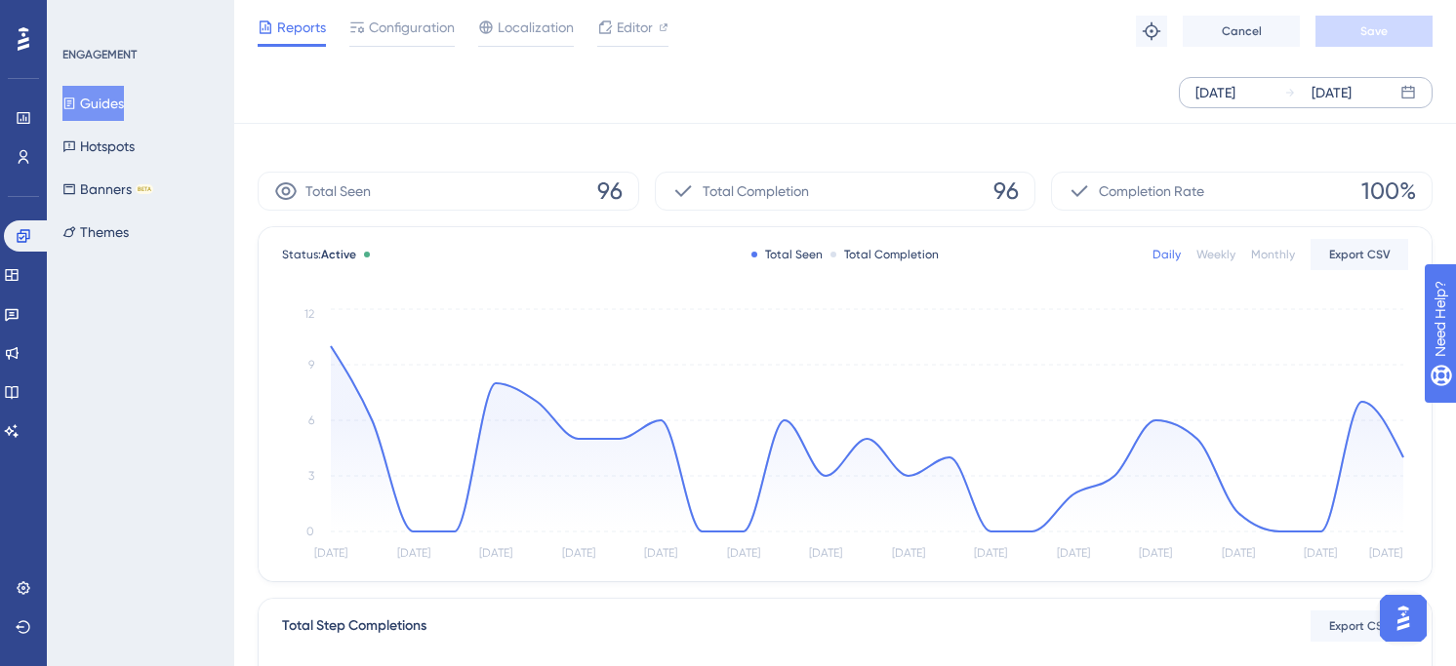
scroll to position [0, 0]
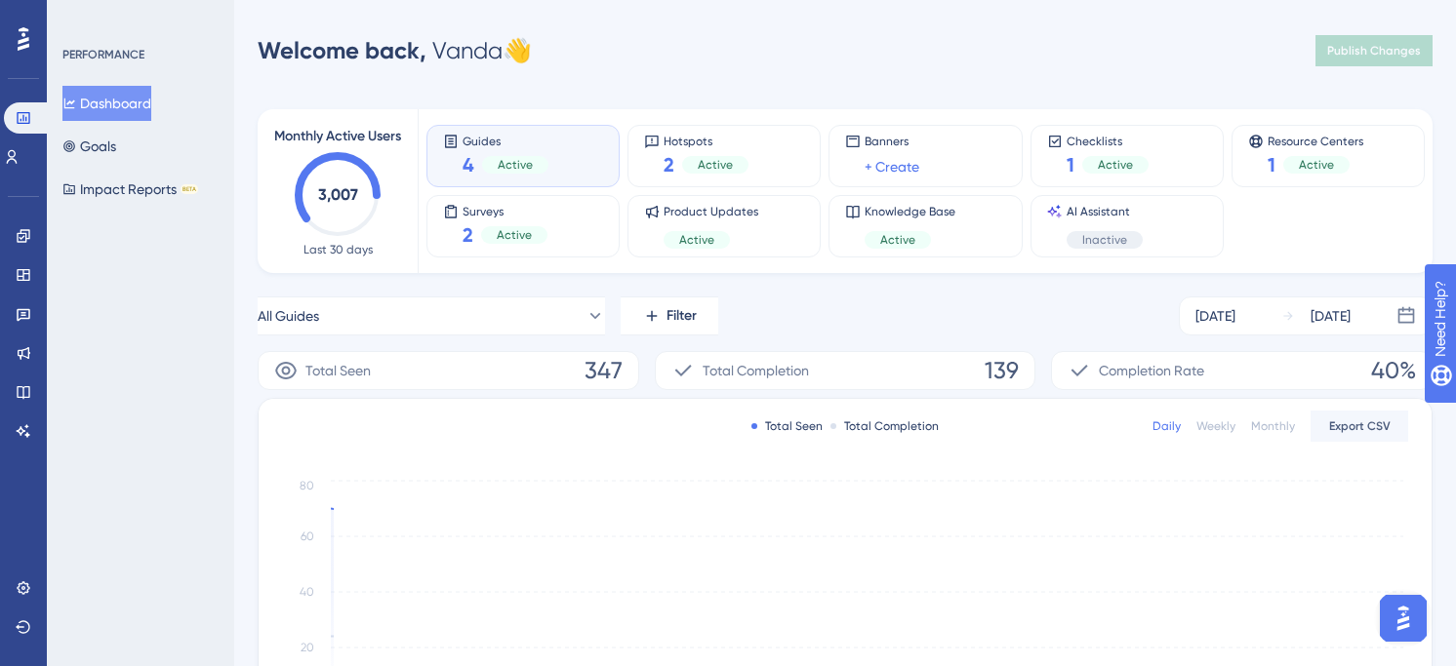
scroll to position [522, 0]
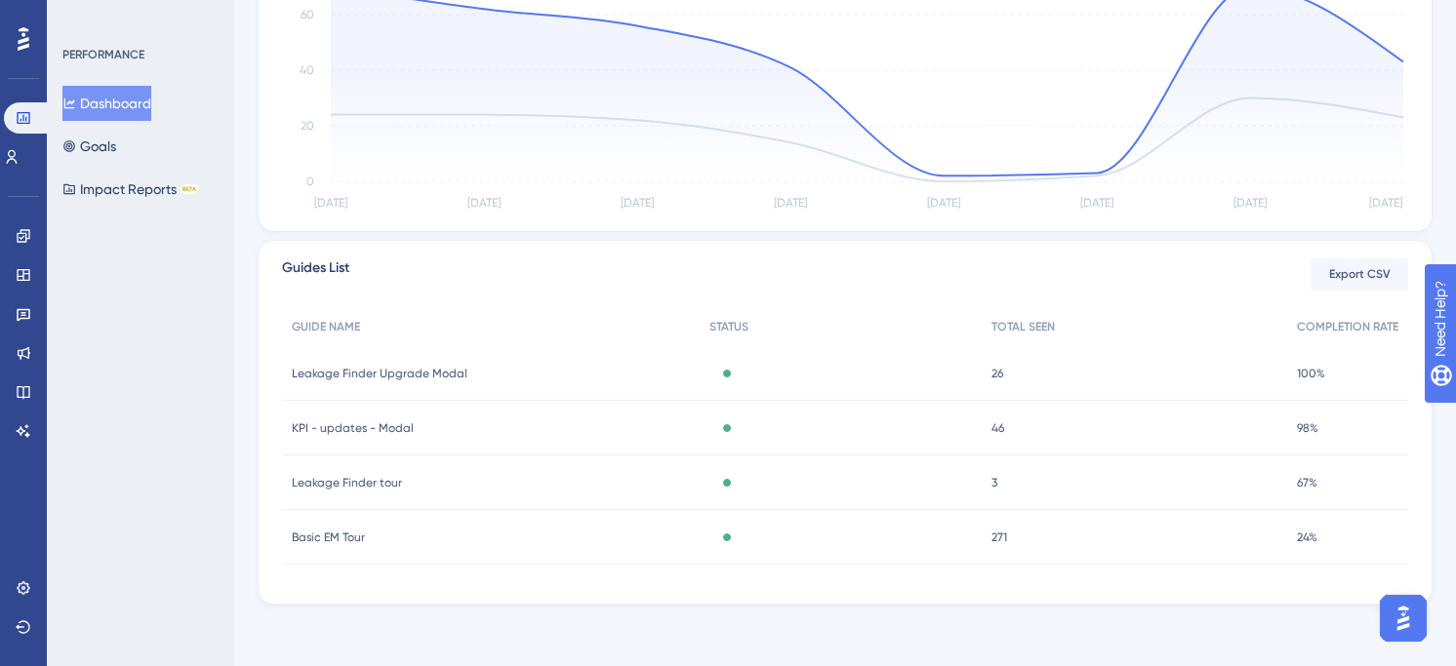
click at [353, 483] on span "Leakage Finder tour" at bounding box center [347, 483] width 110 height 16
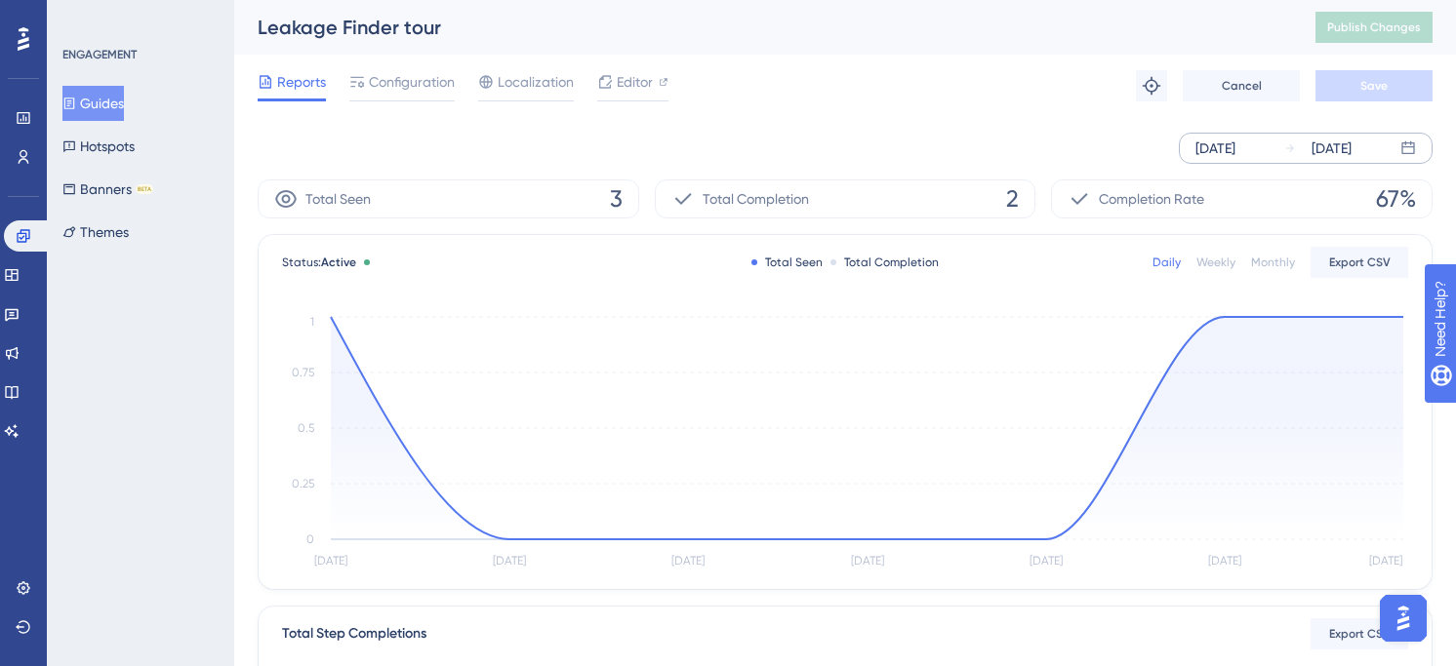
click at [1221, 163] on div "[DATE] [DATE]" at bounding box center [1306, 148] width 254 height 31
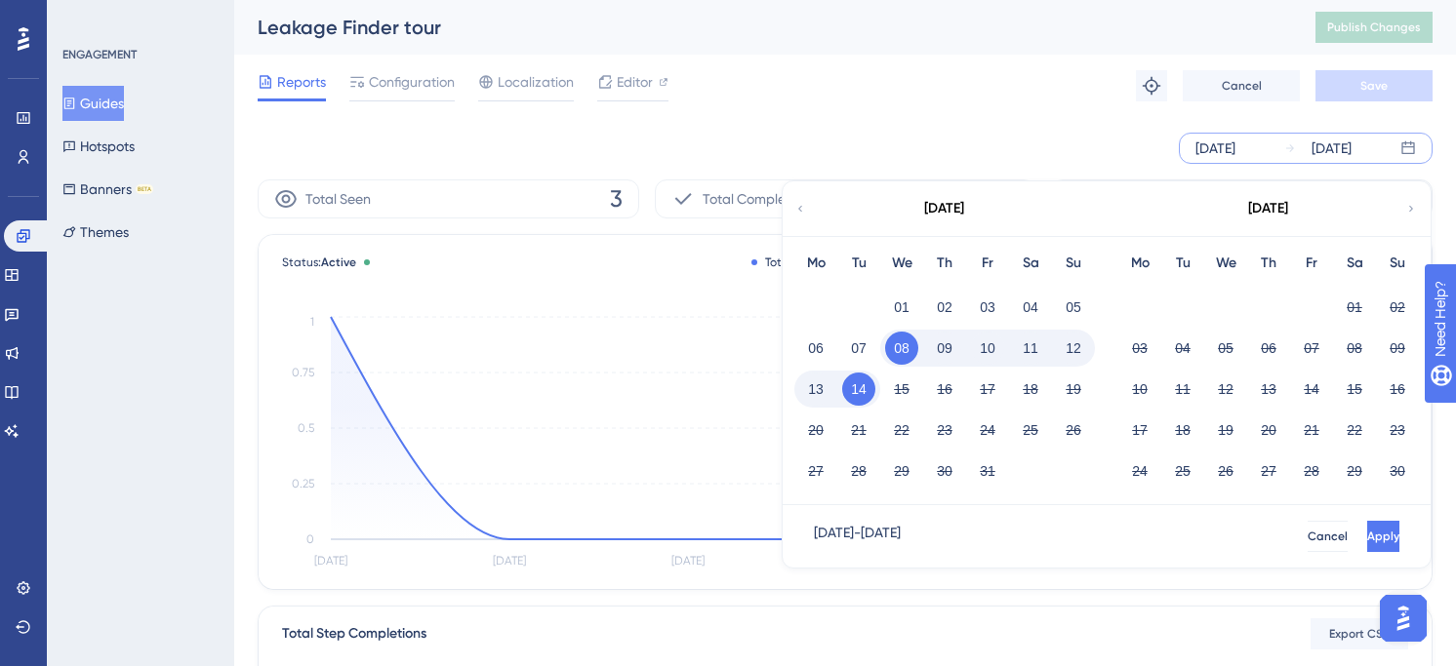
click at [1235, 146] on div "[DATE]" at bounding box center [1215, 148] width 40 height 23
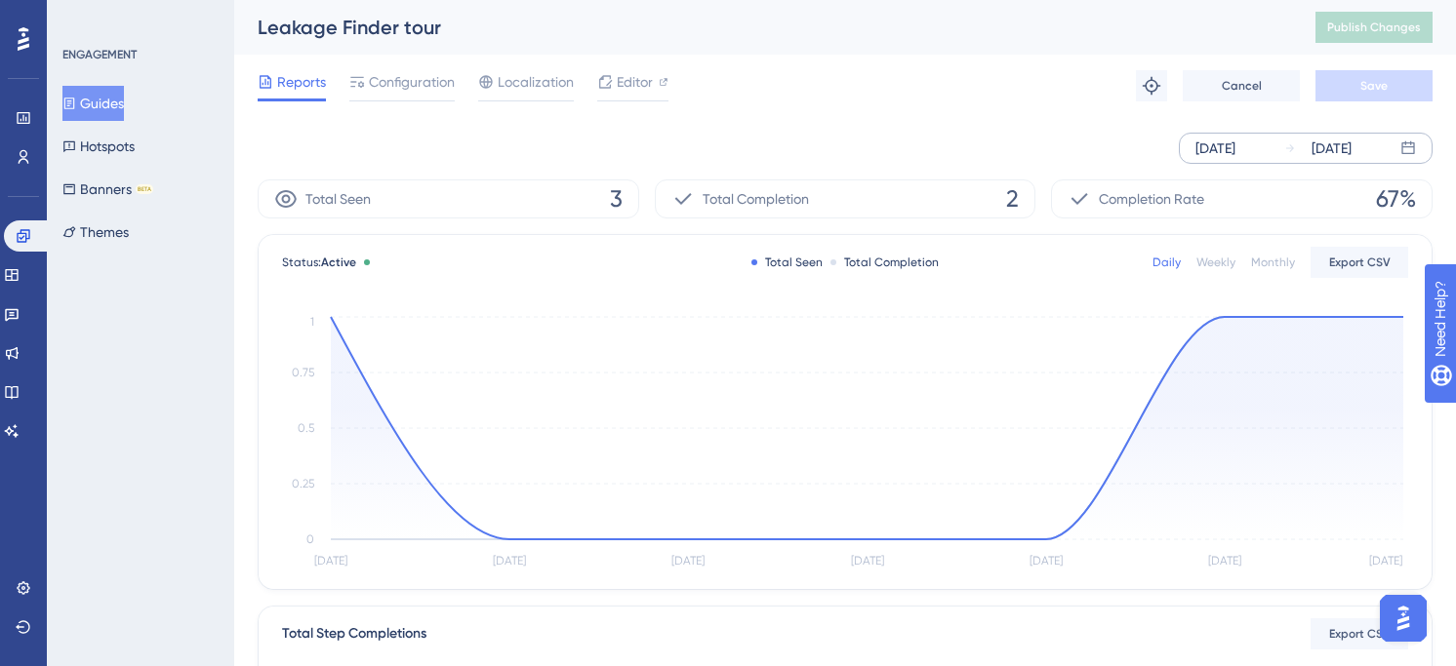
click at [1214, 146] on div "[DATE]" at bounding box center [1215, 148] width 40 height 23
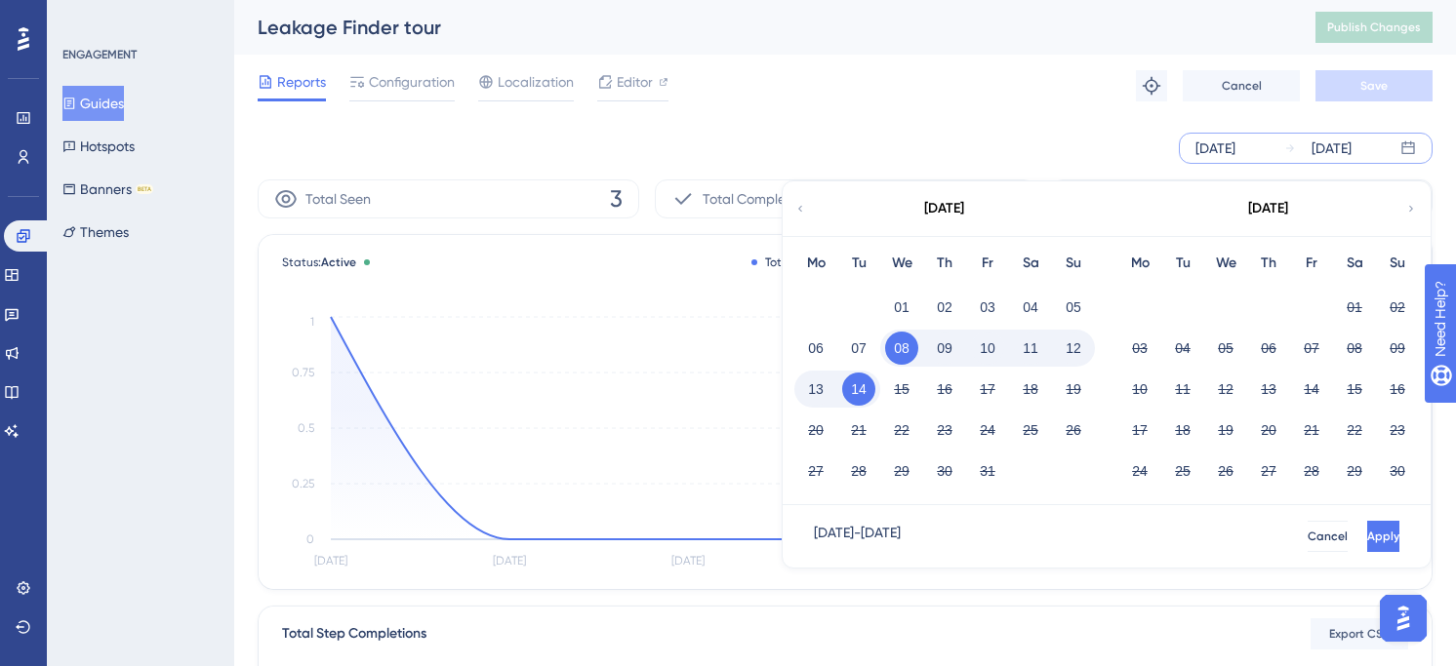
click at [807, 210] on div "[DATE]" at bounding box center [944, 208] width 322 height 55
click at [802, 206] on icon at bounding box center [800, 209] width 12 height 18
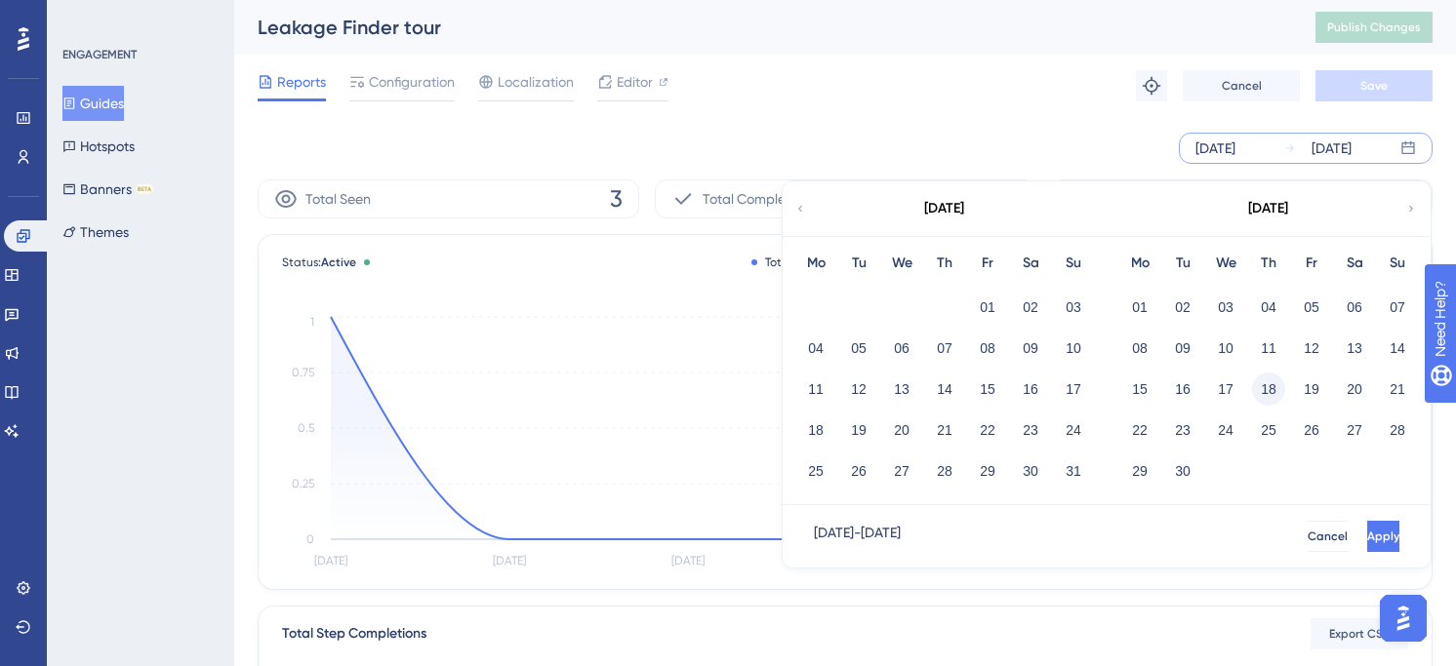
click at [1268, 383] on button "18" at bounding box center [1268, 389] width 33 height 33
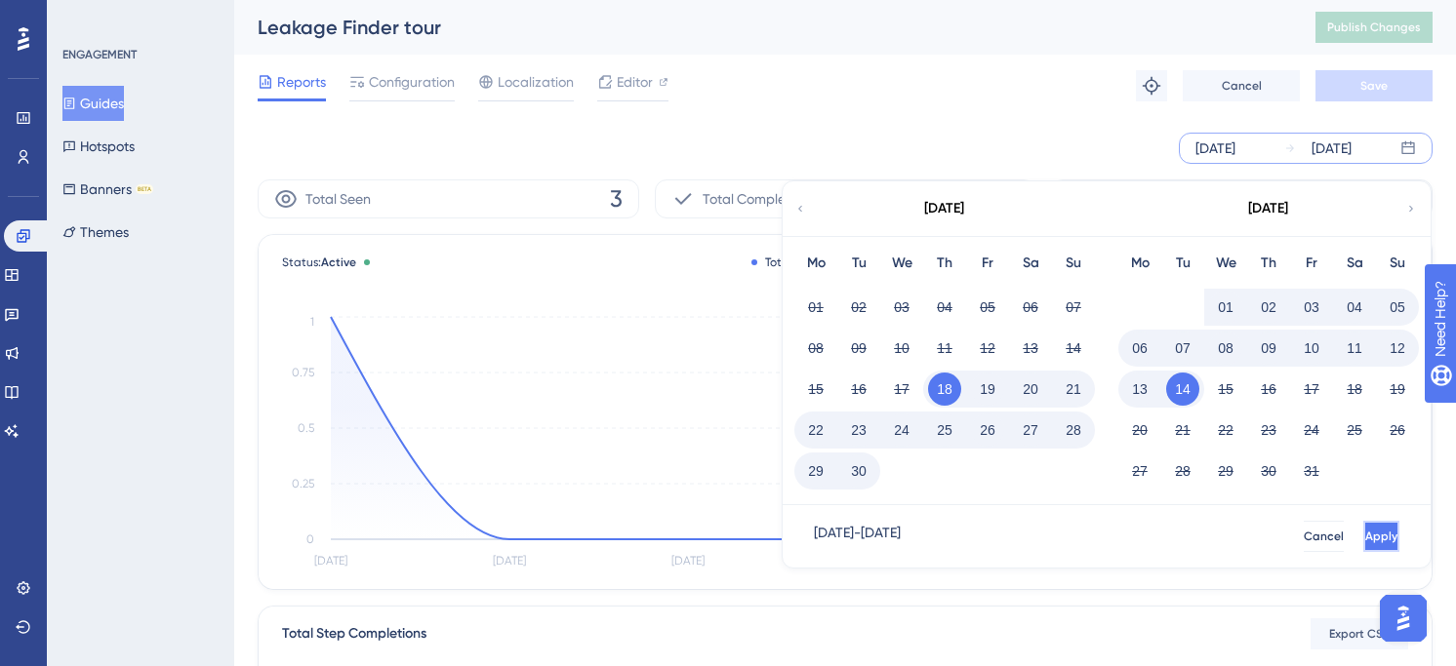
click at [1385, 535] on button "Apply" at bounding box center [1381, 536] width 36 height 31
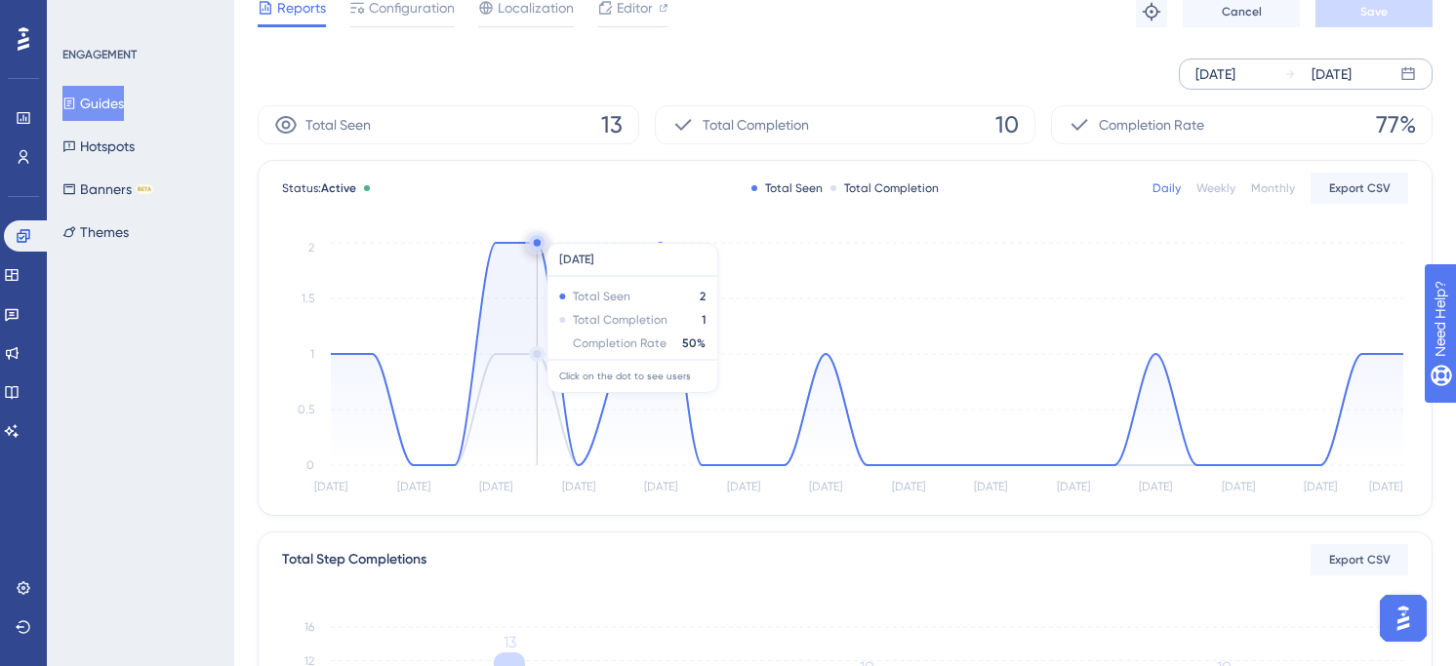
scroll to position [8, 0]
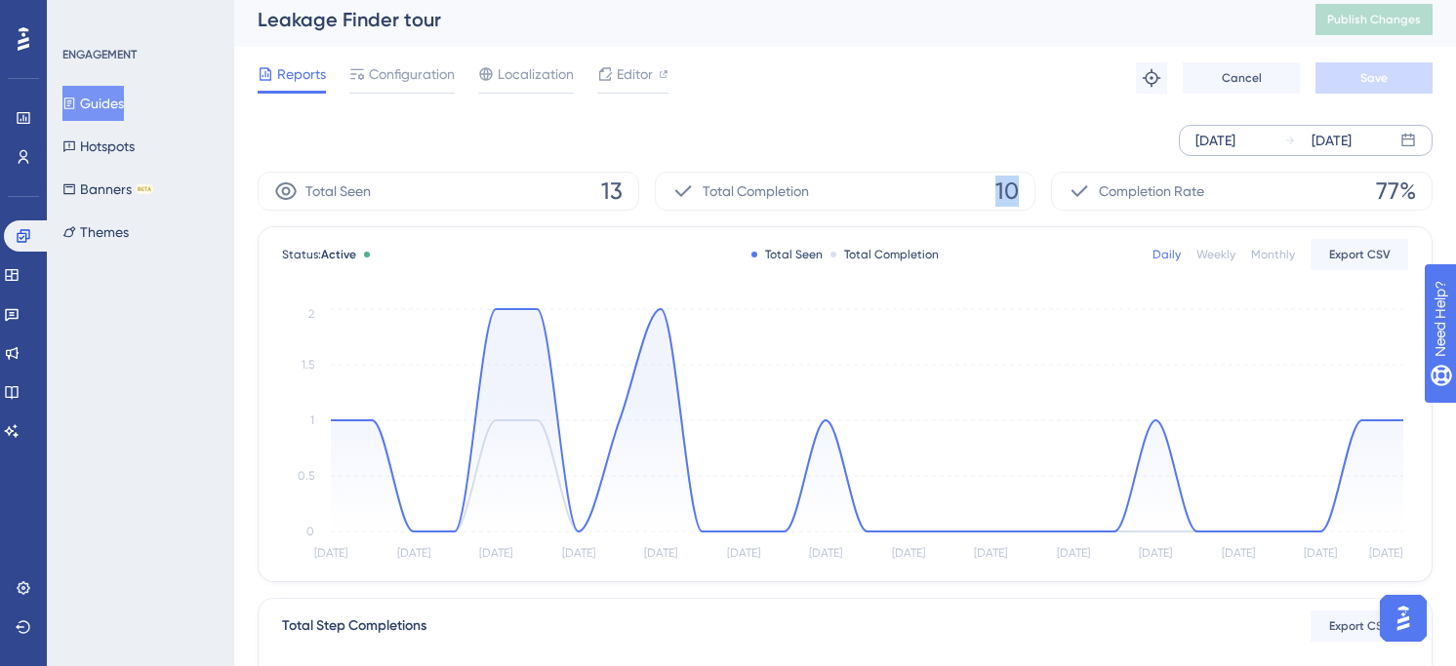
drag, startPoint x: 989, startPoint y: 193, endPoint x: 1089, endPoint y: 193, distance: 99.5
click at [1089, 194] on div "Total Seen 13 Total Completion 10 Completion Rate 77%" at bounding box center [845, 191] width 1175 height 39
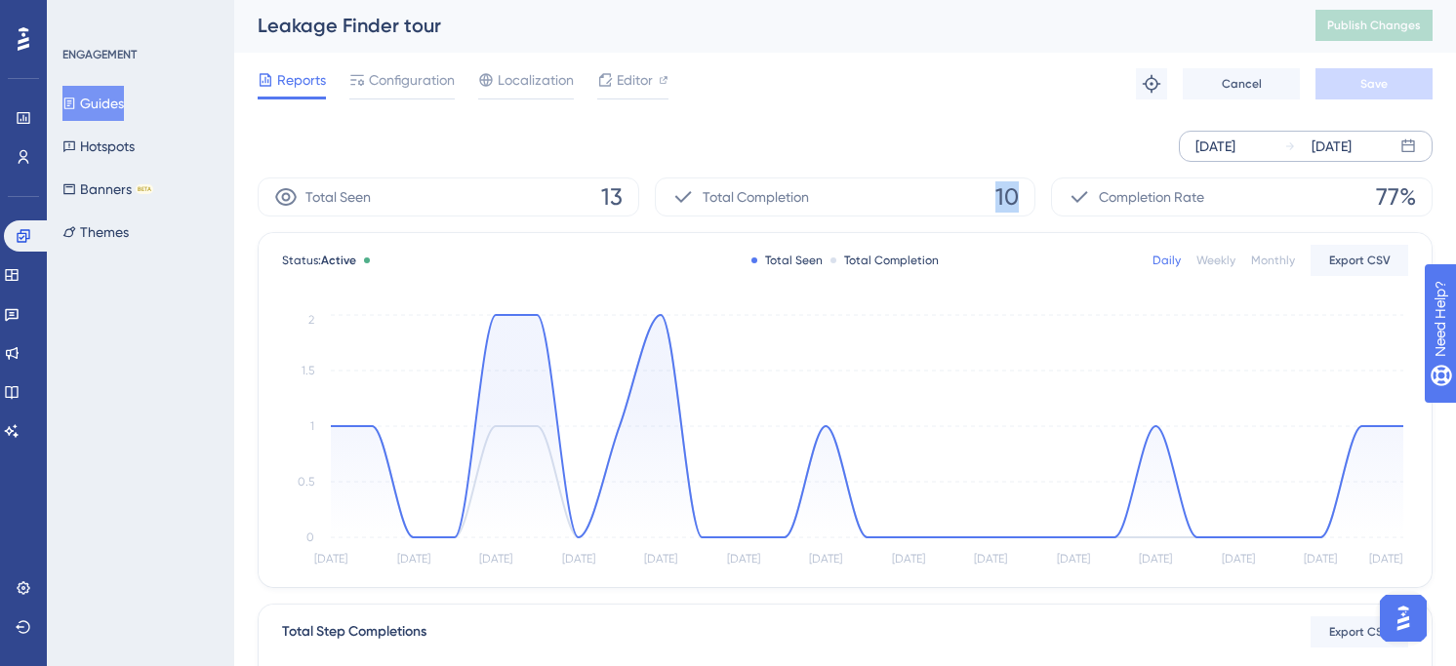
scroll to position [14, 0]
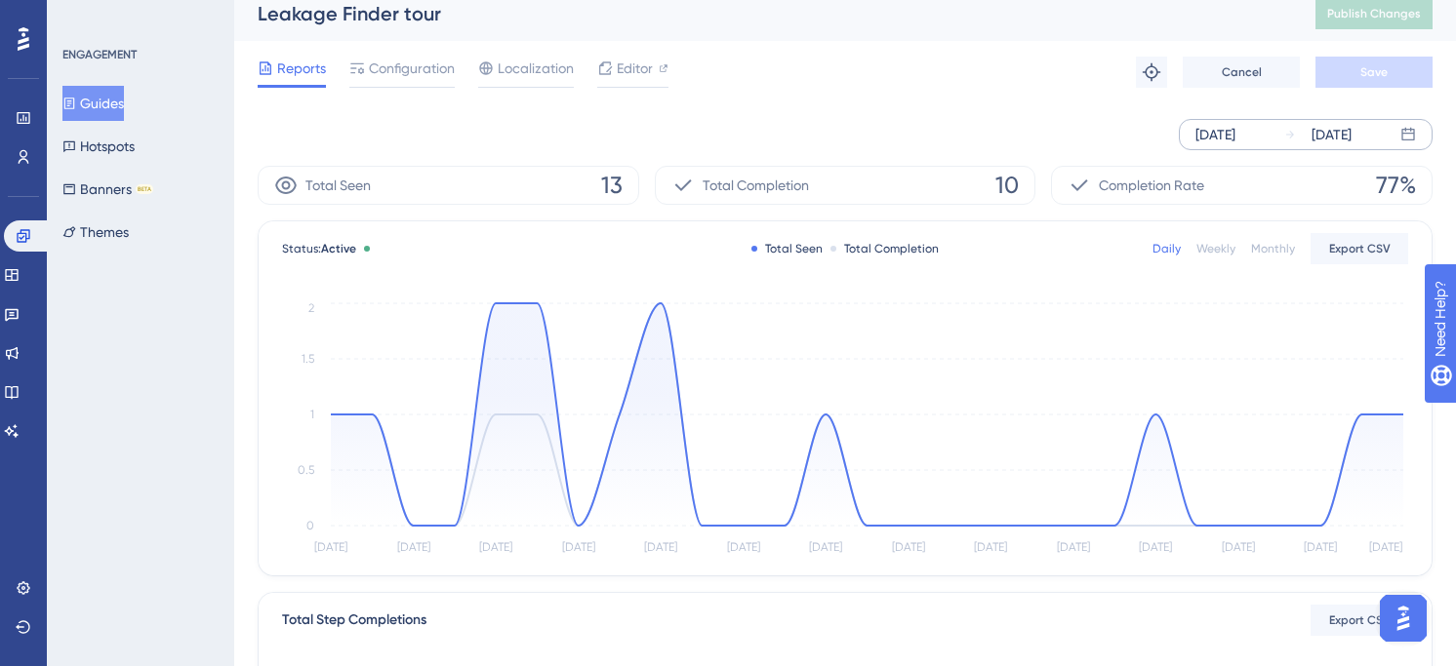
click at [978, 198] on div "Total Completion 10" at bounding box center [846, 185] width 382 height 39
click at [1228, 197] on div "Completion Rate 77%" at bounding box center [1242, 185] width 382 height 39
click at [1402, 416] on circle at bounding box center [1402, 414] width 7 height 7
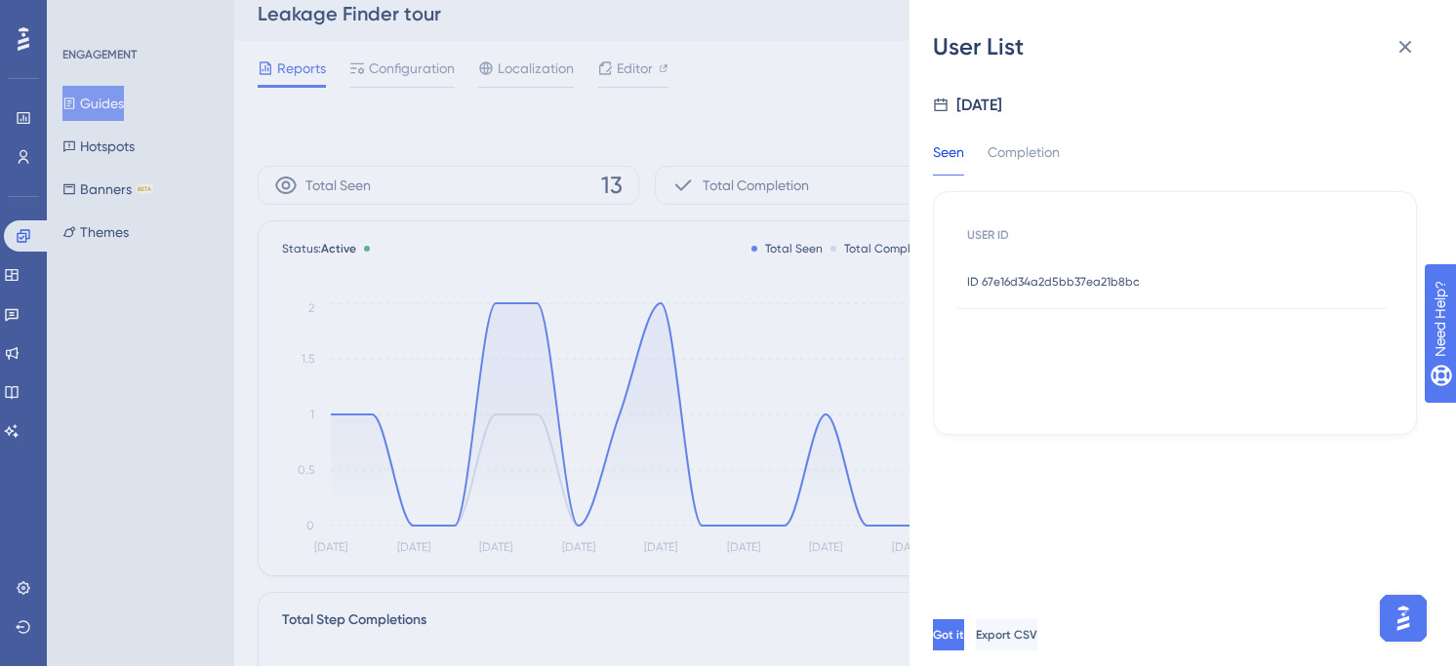
click at [835, 378] on div "User List [DATE] Seen Completion USER ID ID 67e16d34a2d5bb37ea21b8bc ID 67e16d3…" at bounding box center [728, 333] width 1456 height 666
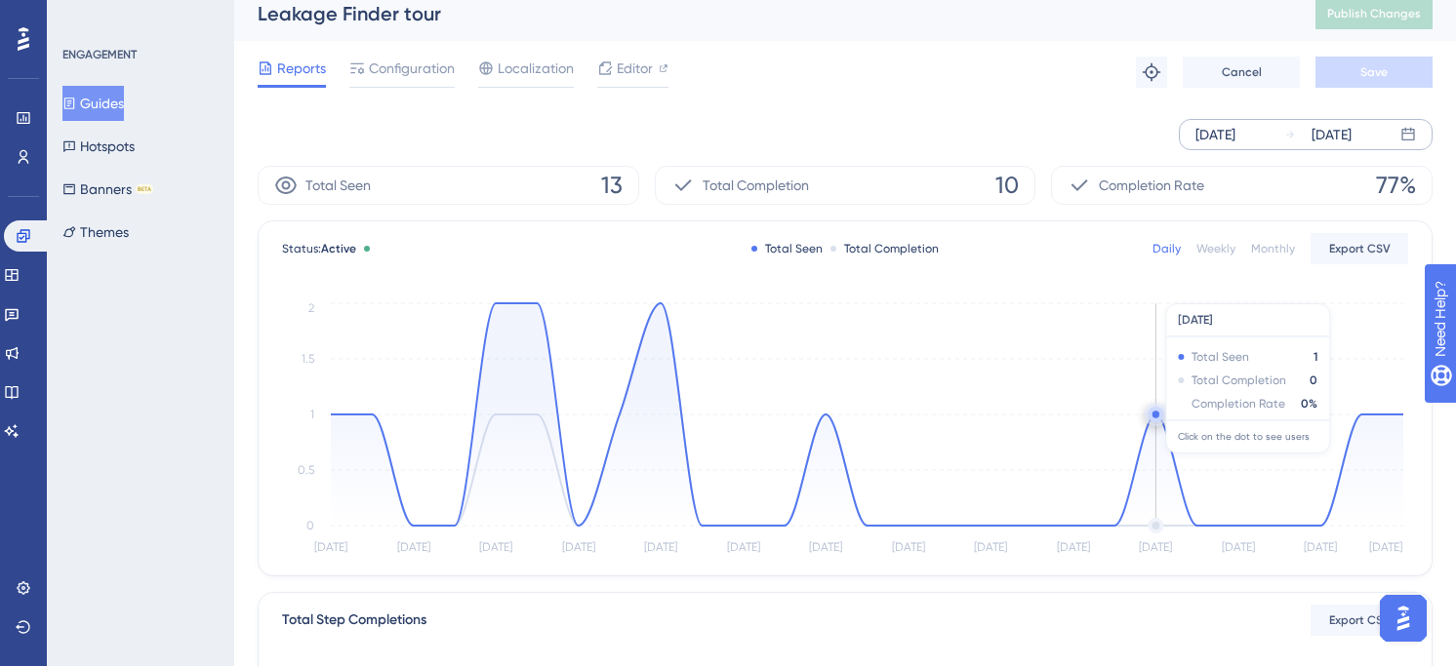
click at [1157, 426] on icon at bounding box center [867, 414] width 1072 height 222
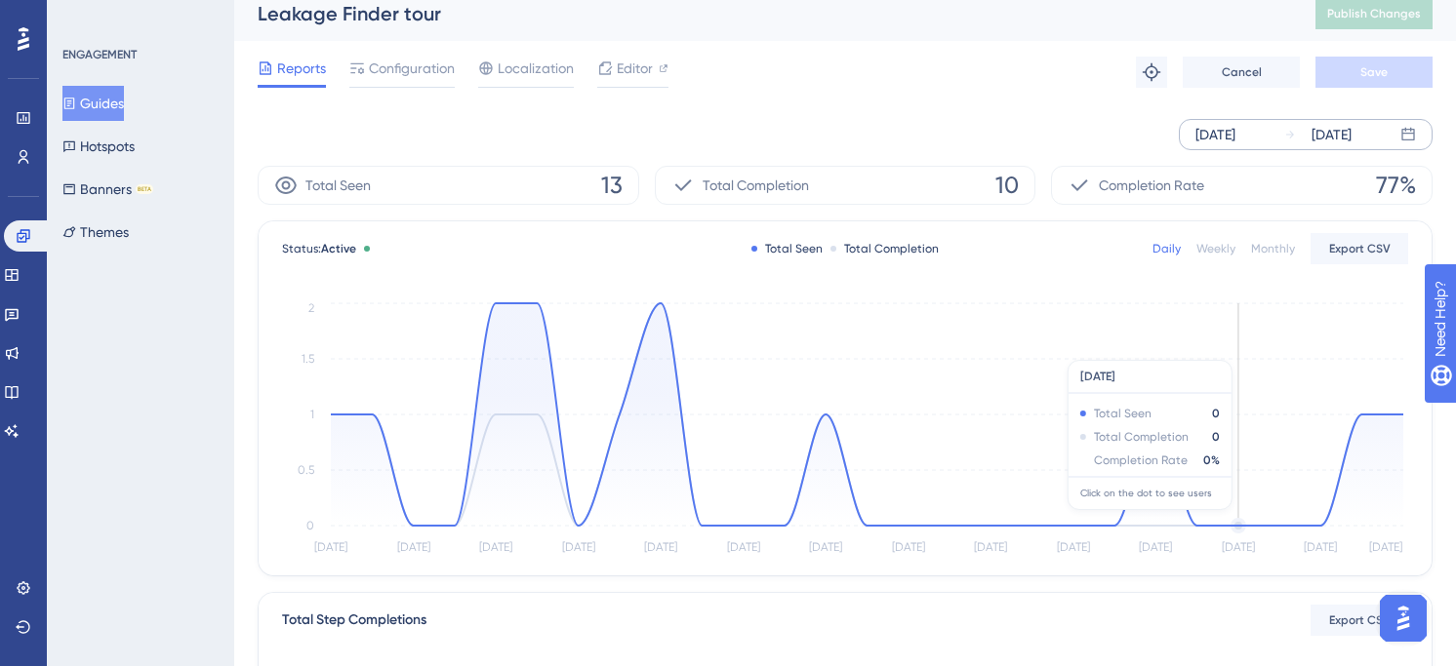
click at [1230, 350] on icon "[DATE] Sep [DATE] Sep [DATE] Sep [DATE] [DATE] [DATE] [DATE] [DATE] Oct [DATE] …" at bounding box center [845, 430] width 1126 height 262
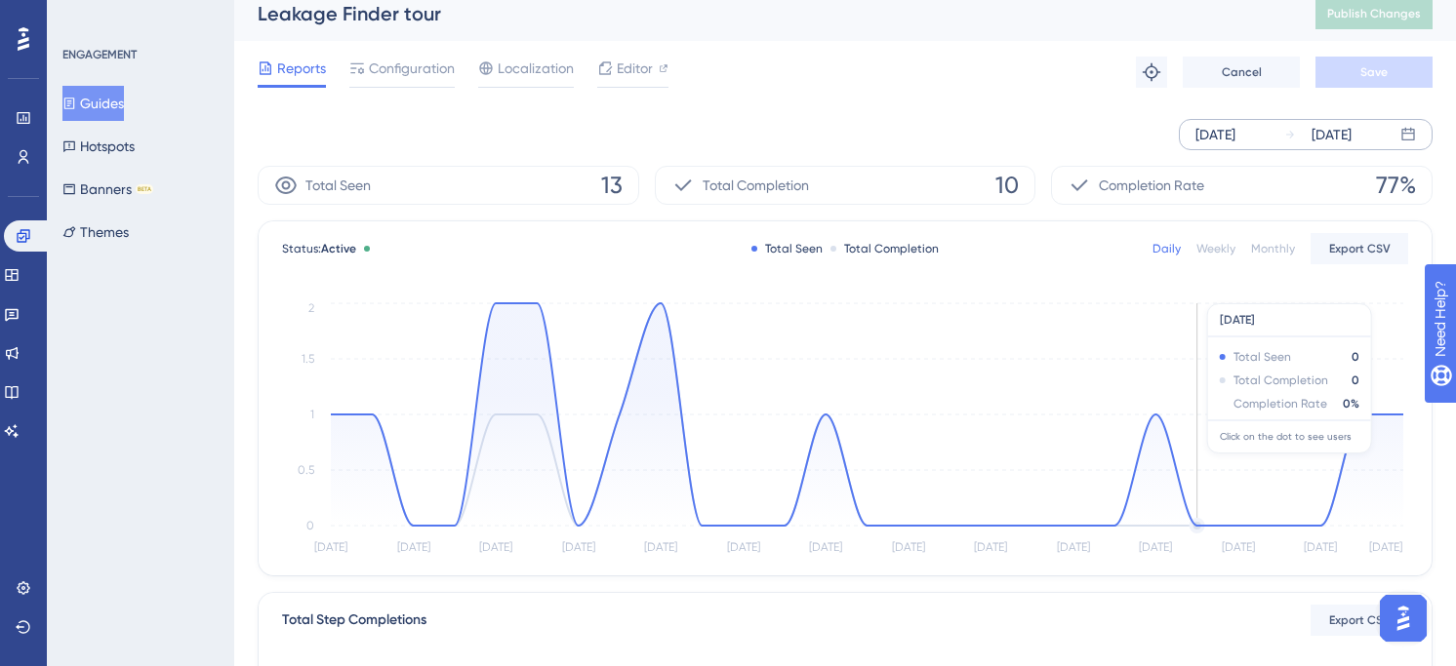
click at [1186, 373] on icon "[DATE] Sep [DATE] Sep [DATE] Sep [DATE] [DATE] [DATE] [DATE] [DATE] Oct [DATE] …" at bounding box center [845, 430] width 1126 height 262
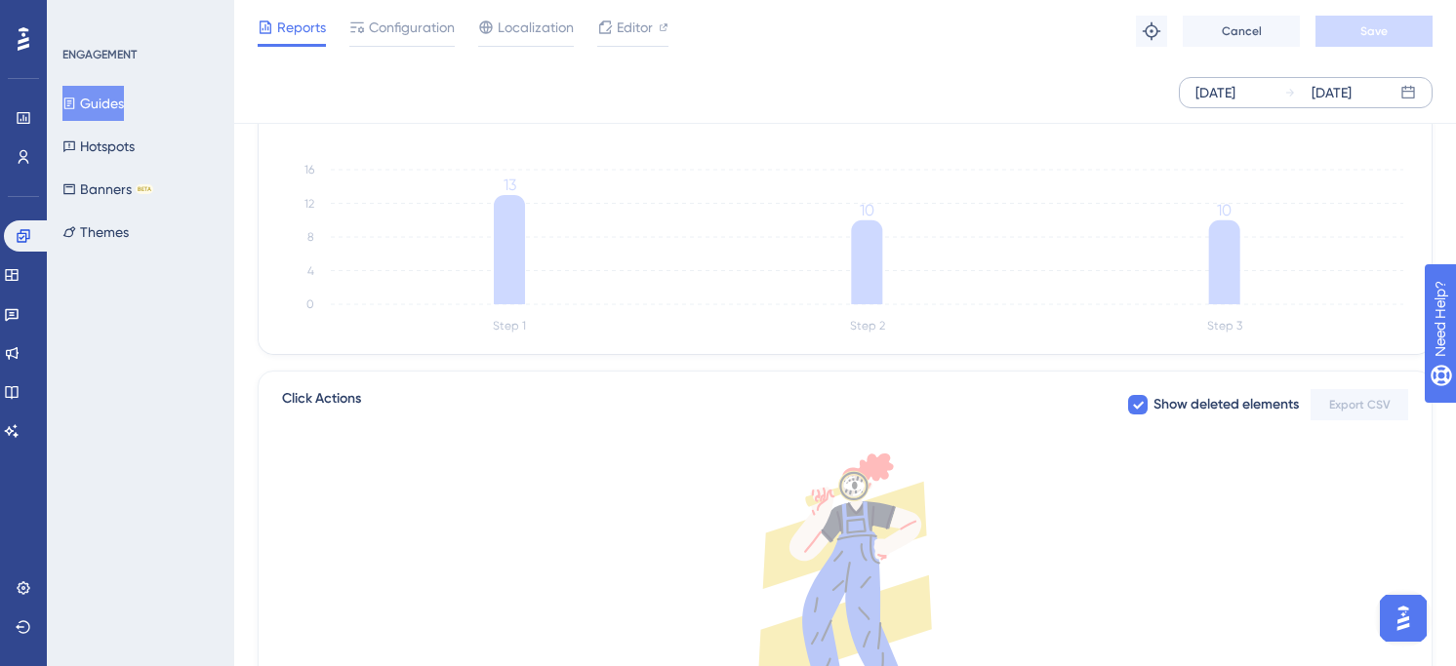
scroll to position [459, 0]
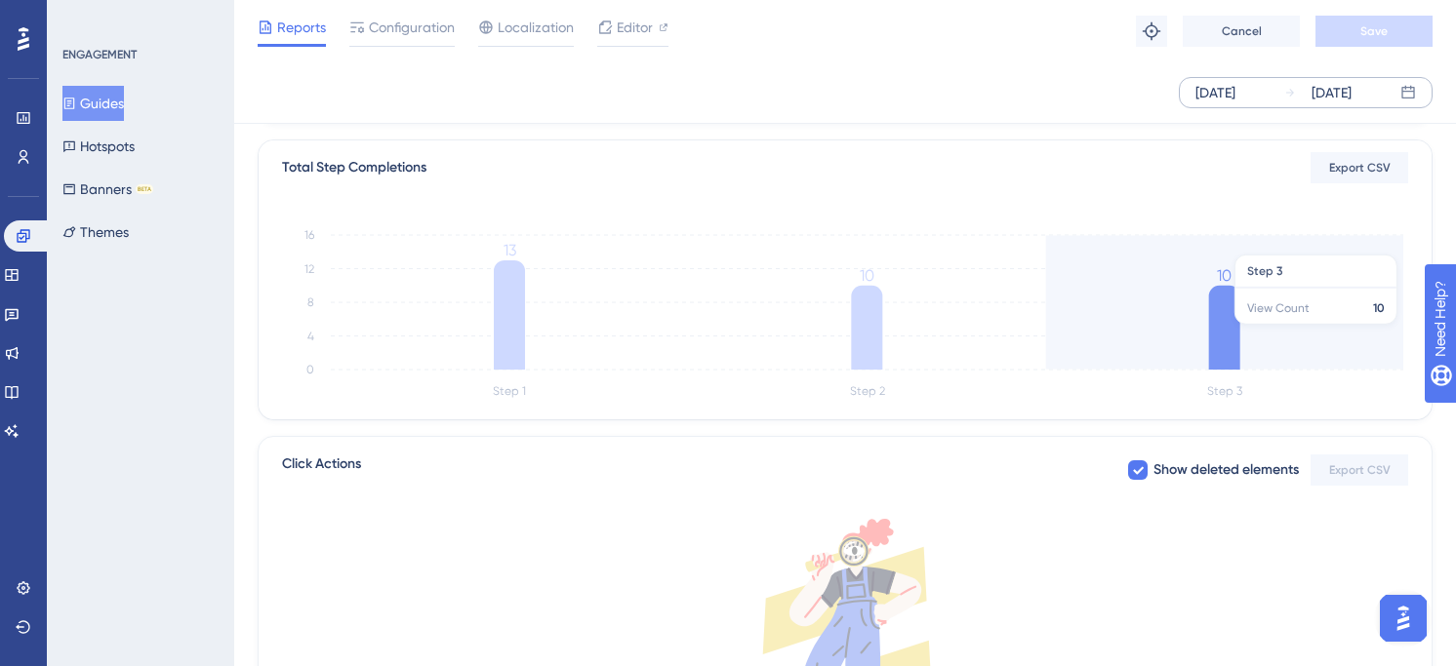
click at [1230, 333] on icon at bounding box center [1224, 328] width 31 height 84
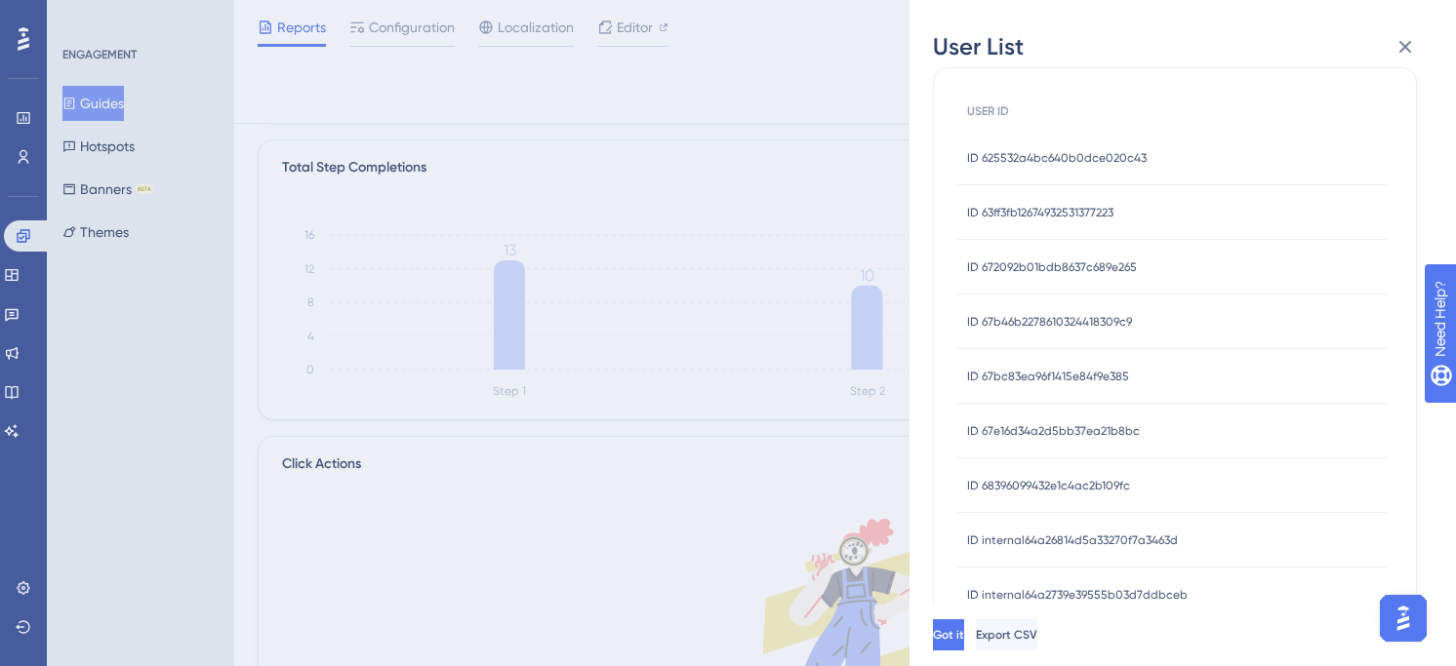
scroll to position [0, 0]
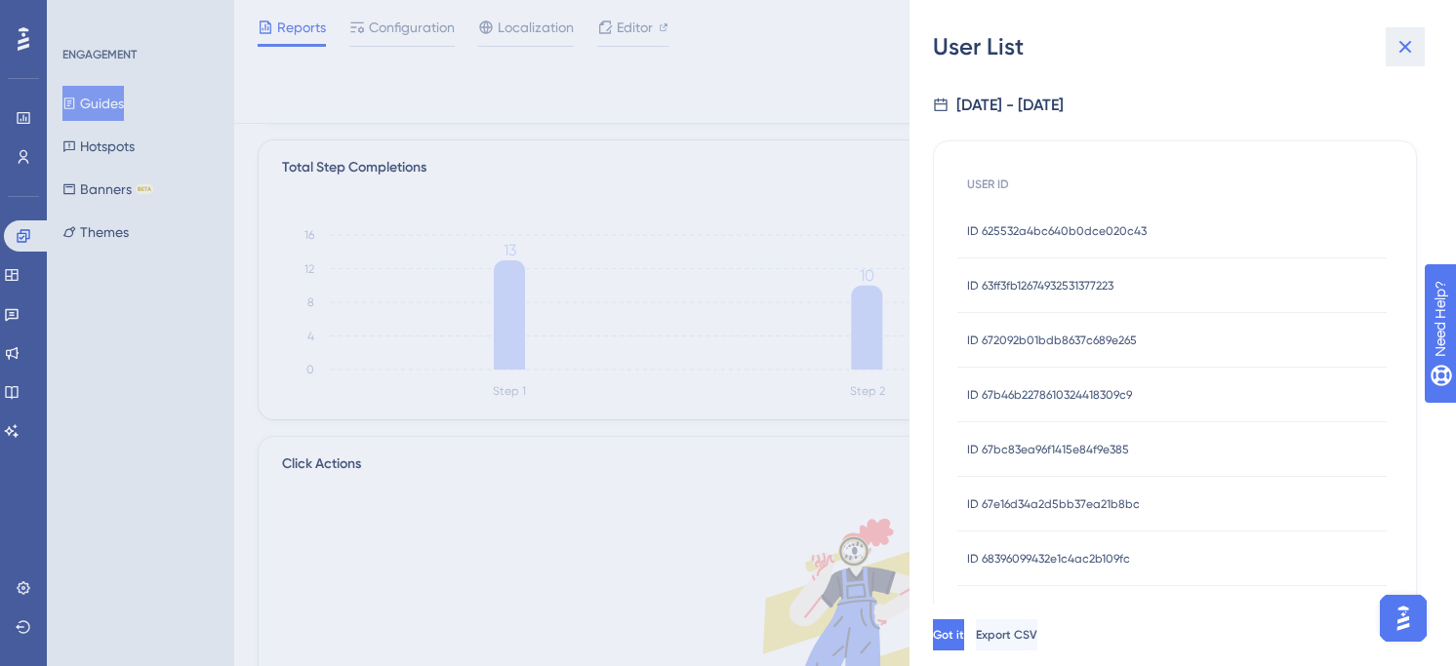
click at [1402, 50] on icon at bounding box center [1405, 47] width 13 height 13
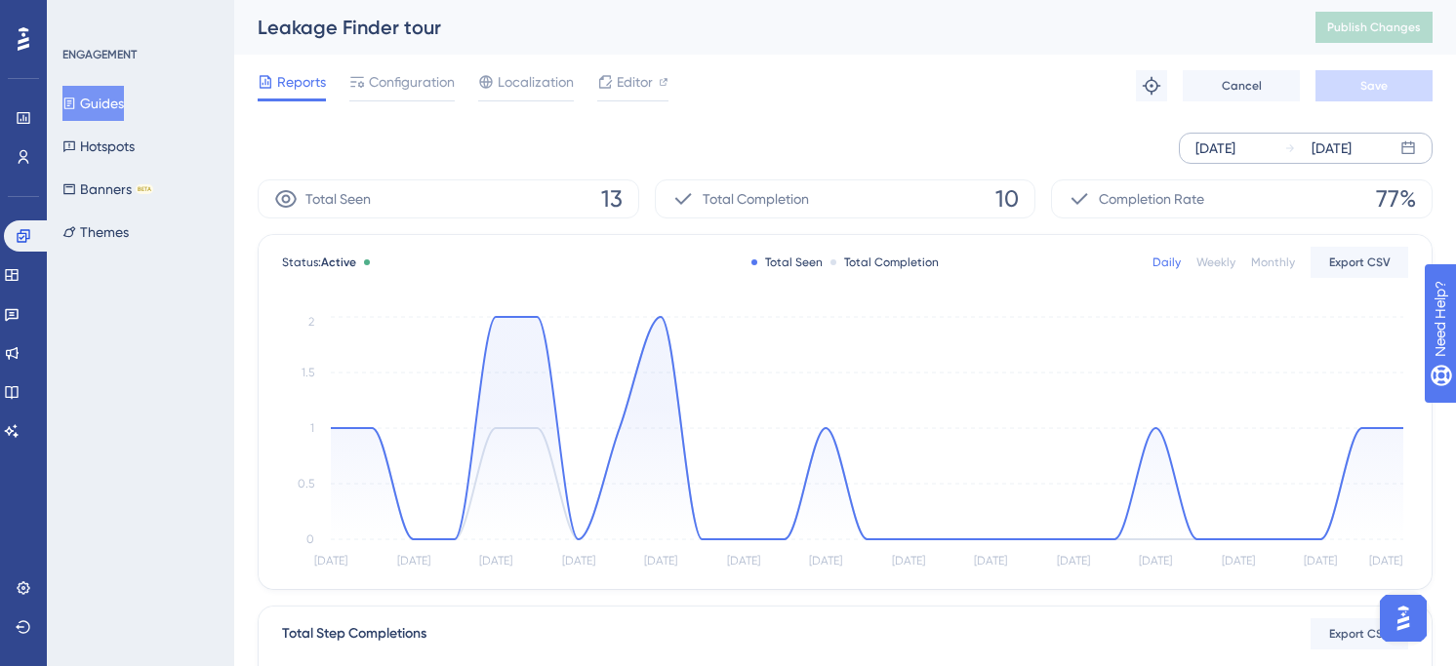
click at [94, 101] on button "Guides" at bounding box center [92, 103] width 61 height 35
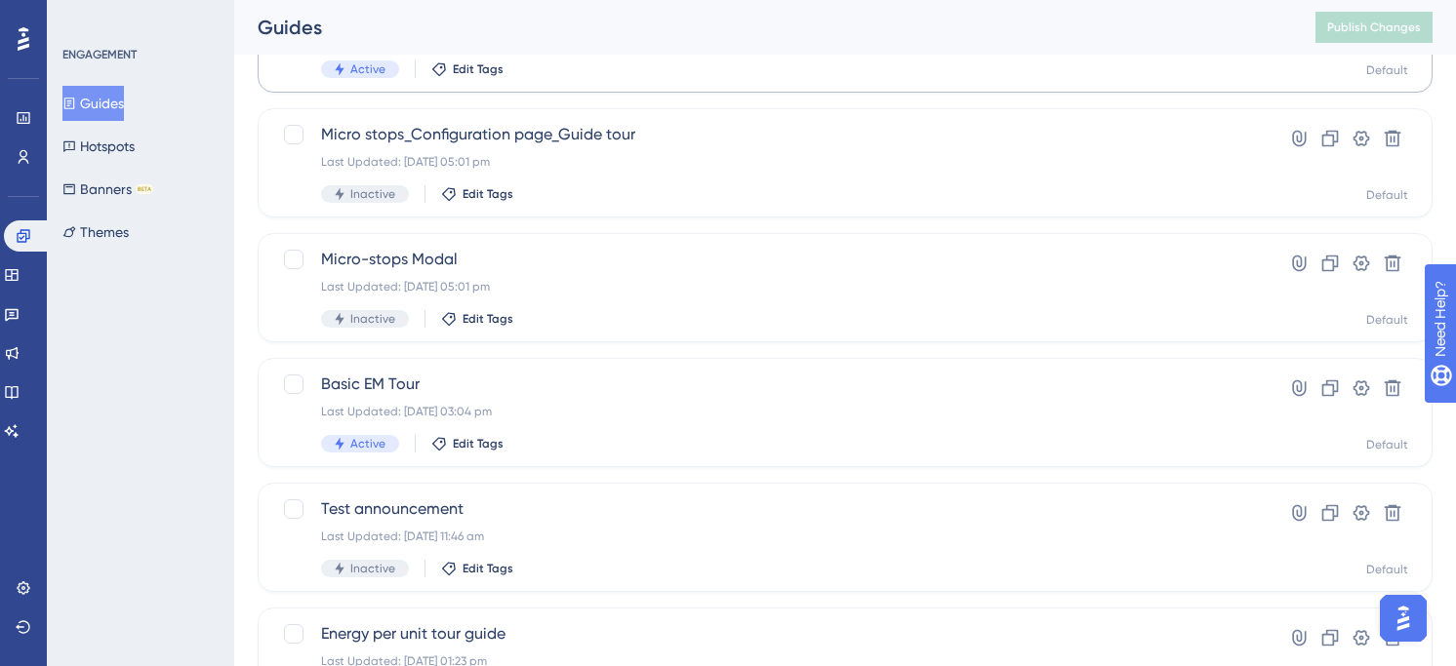
scroll to position [445, 0]
click at [118, 94] on button "Guides" at bounding box center [92, 103] width 61 height 35
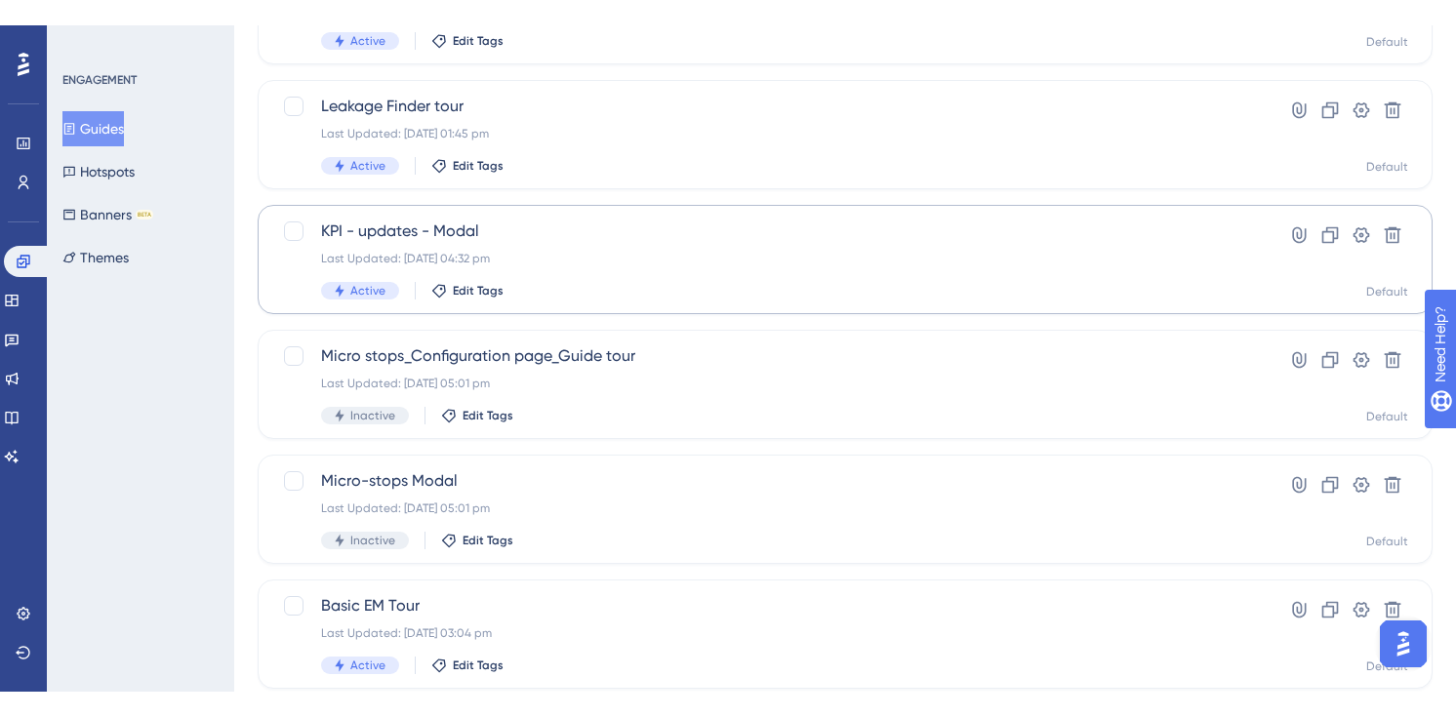
scroll to position [0, 0]
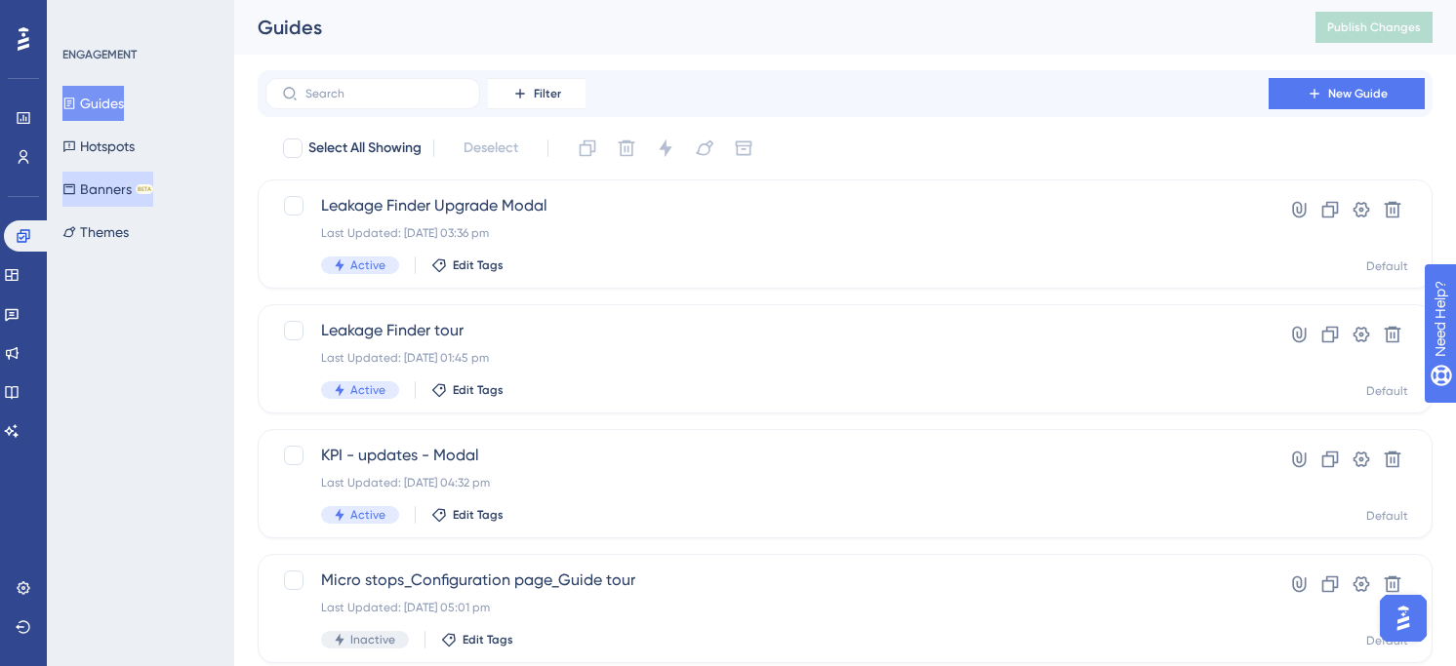
click at [109, 183] on button "Banners BETA" at bounding box center [107, 189] width 91 height 35
